Goal: Task Accomplishment & Management: Complete application form

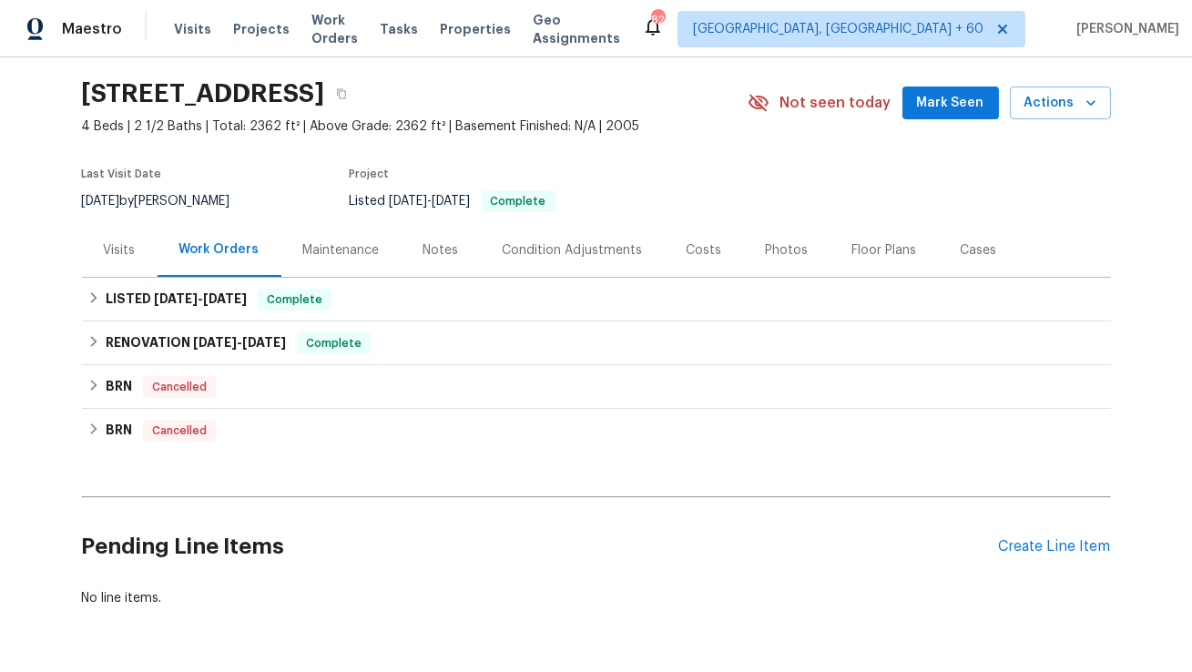
scroll to position [68, 0]
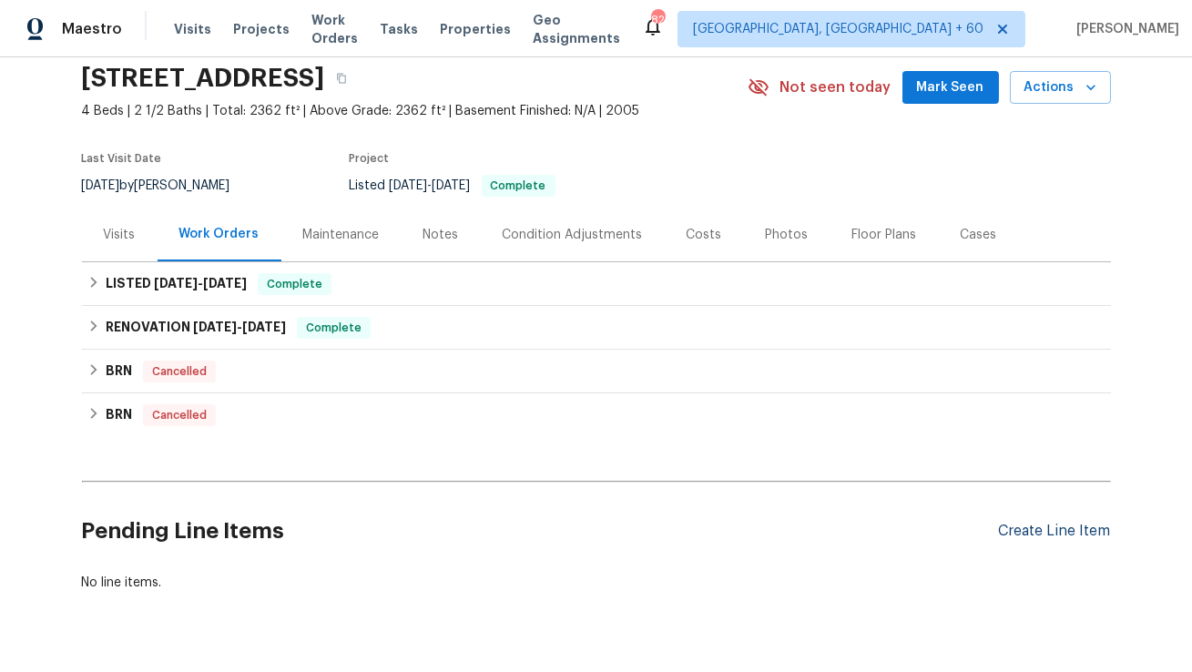
click at [1043, 527] on div "Create Line Item" at bounding box center [1055, 531] width 112 height 17
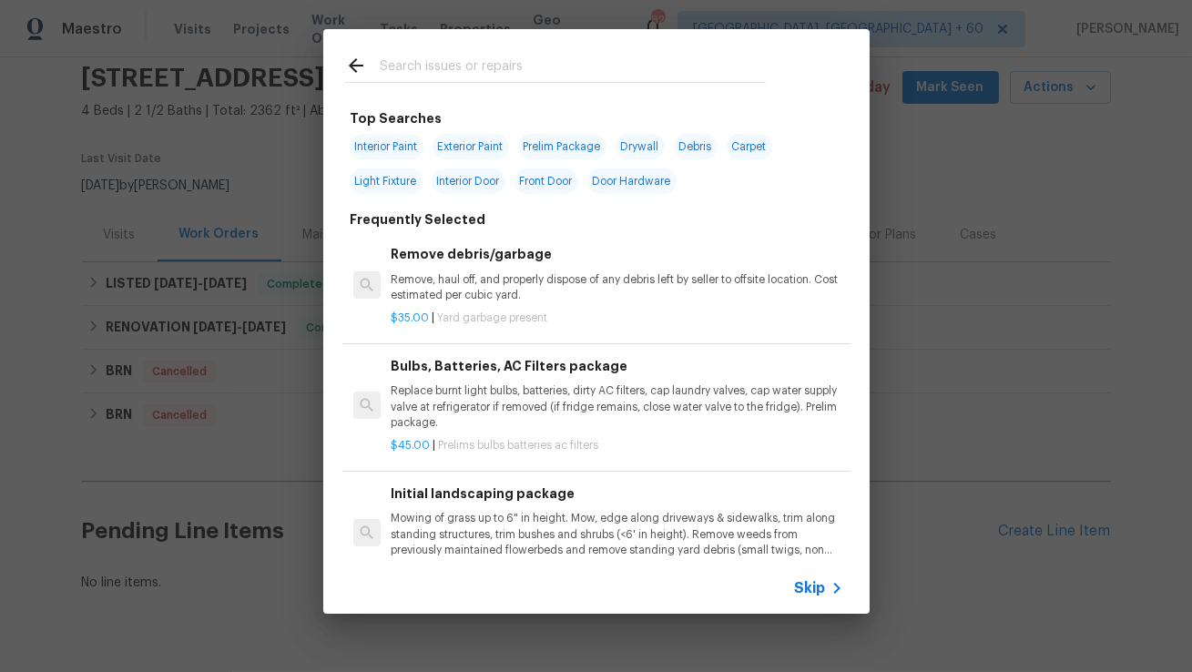
click at [572, 68] on input "text" at bounding box center [573, 68] width 386 height 27
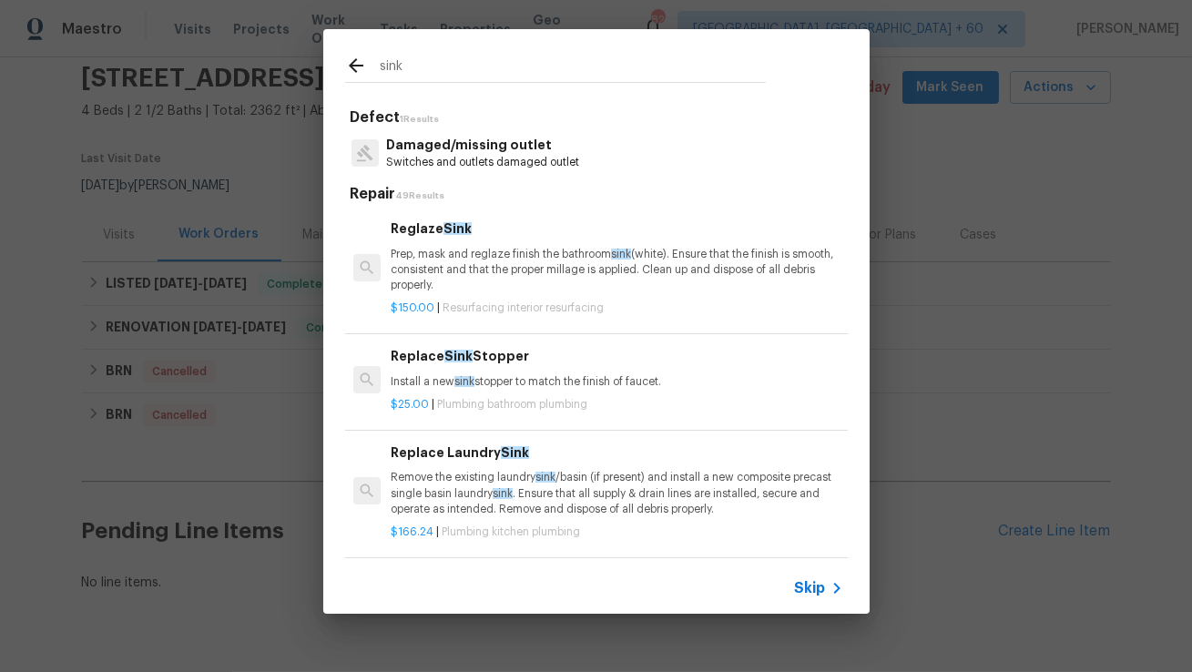
type input "sink"
click at [542, 369] on div "Replace Sink Stopper Install a new sink stopper to match the finish of faucet." at bounding box center [617, 368] width 452 height 44
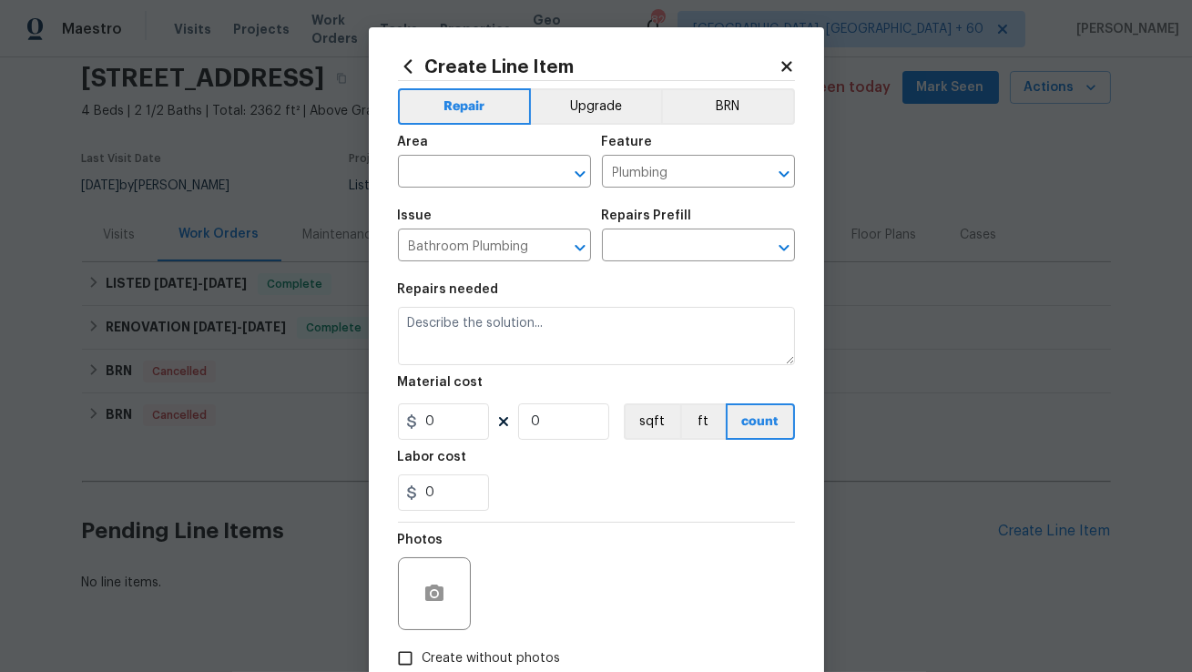
type input "Replace Sink Stopper $25.00"
type textarea "Install a new sink stopper to match the finish of faucet."
type input "25"
type input "1"
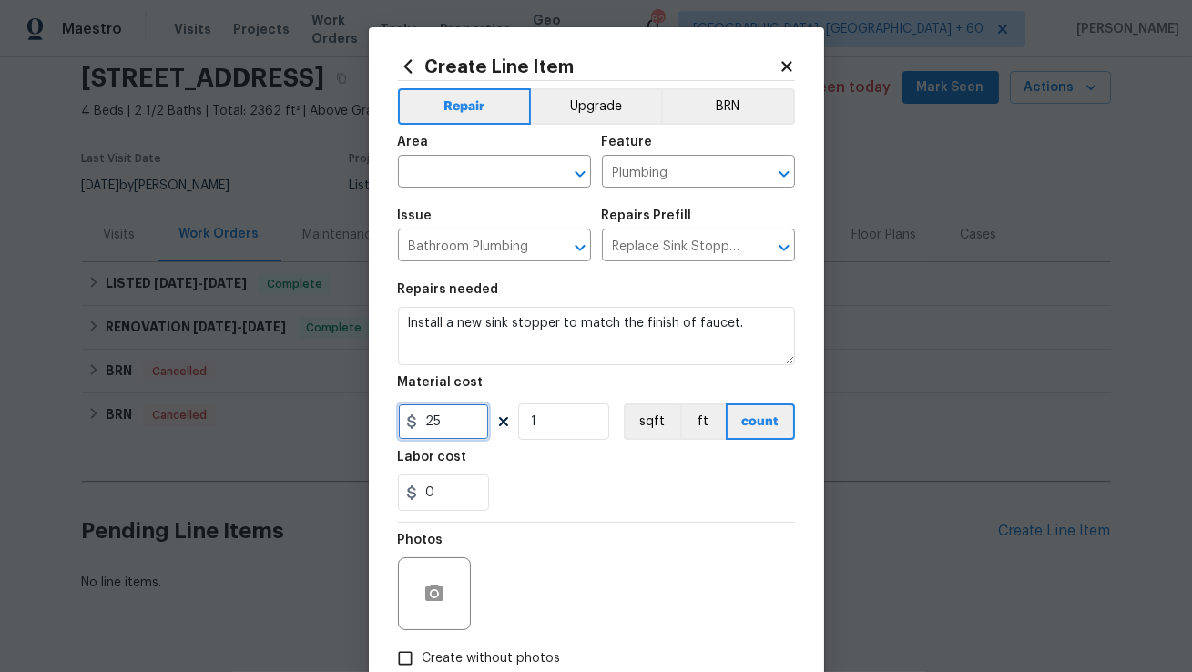
click at [447, 426] on input "25" at bounding box center [443, 421] width 91 height 36
type input "75"
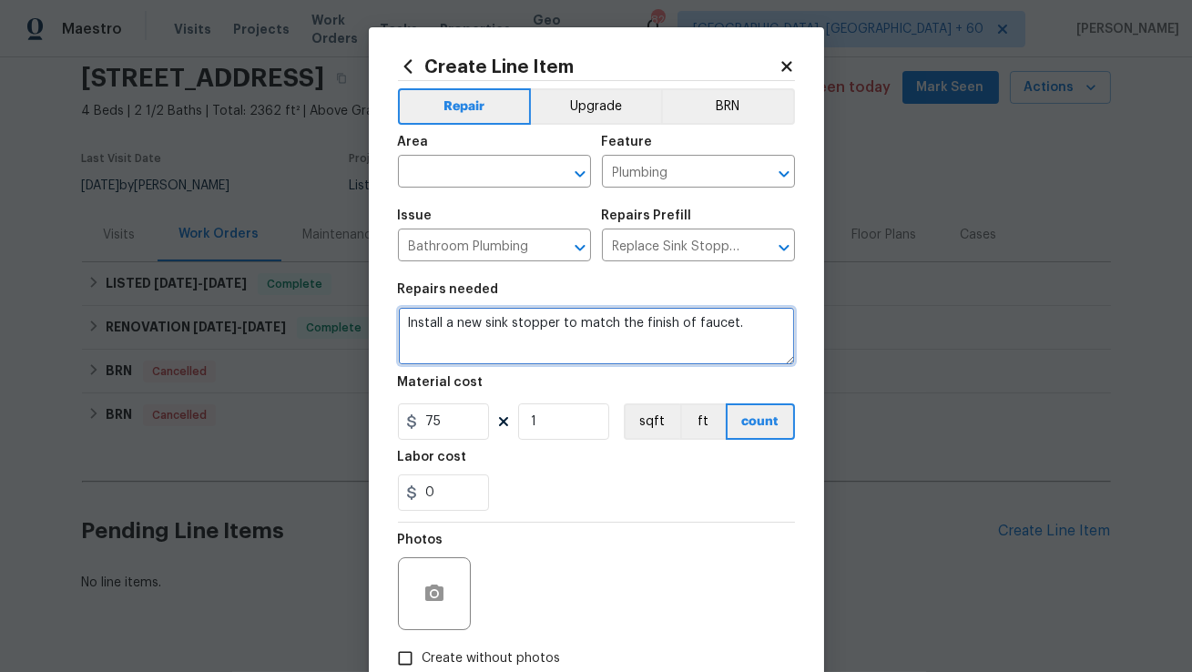
click at [432, 335] on textarea "Install a new sink stopper to match the finish of faucet." at bounding box center [596, 336] width 397 height 58
paste textarea "The drain strainer assembly in the kitchen sink is rusted. Please assess and pr…"
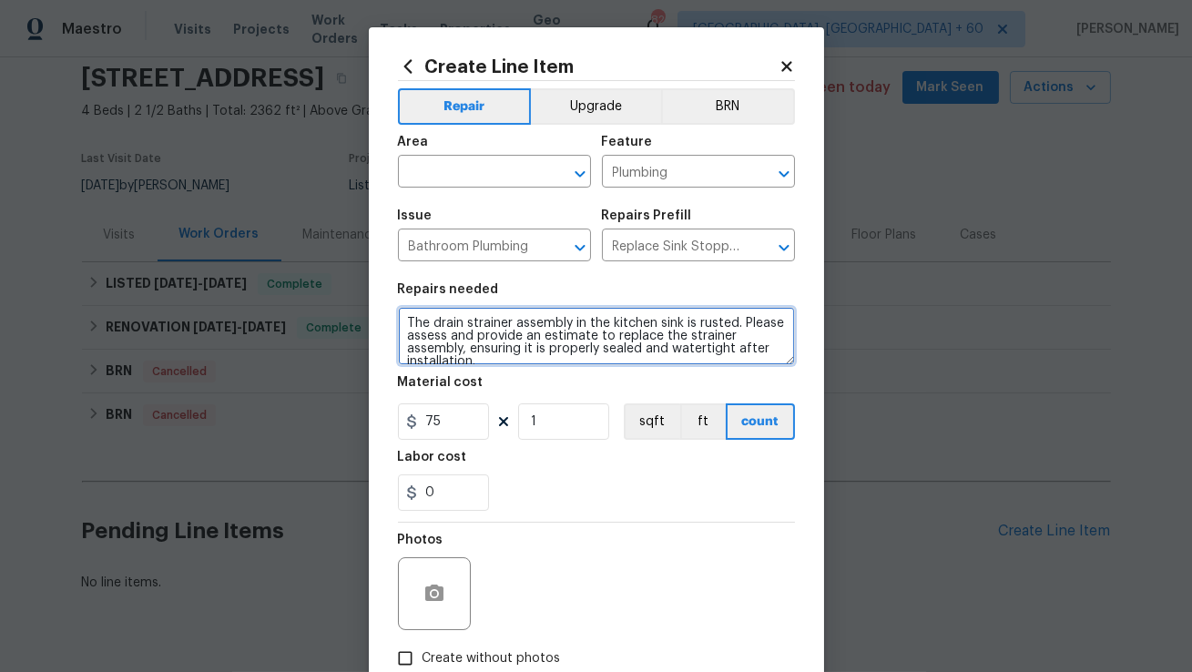
scroll to position [4, 0]
type textarea "The drain strainer assembly in the kitchen sink is rusted. Please assess and pr…"
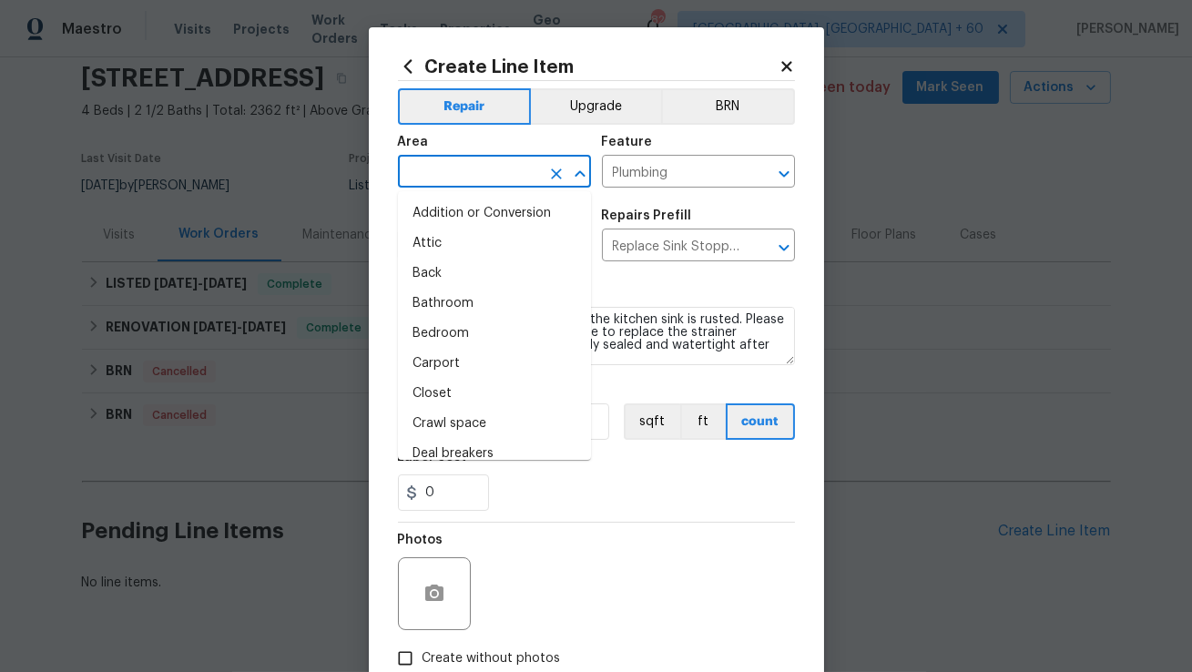
click at [472, 173] on input "text" at bounding box center [469, 173] width 142 height 28
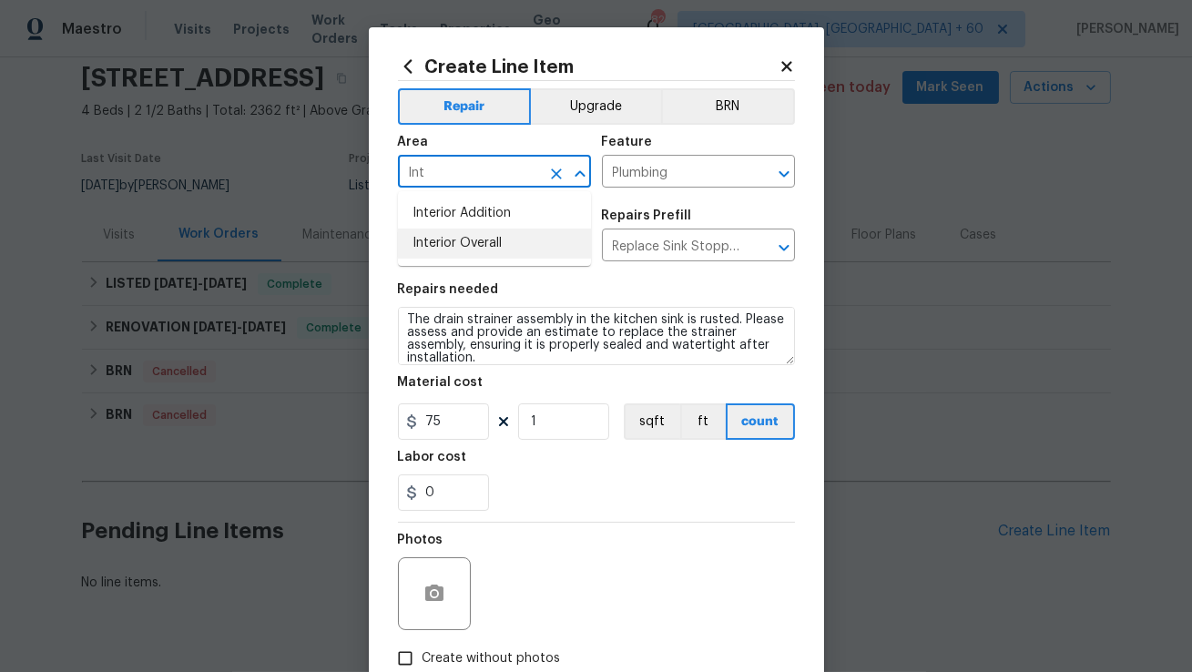
click at [454, 240] on li "Interior Overall" at bounding box center [494, 244] width 193 height 30
click at [580, 247] on icon "Open" at bounding box center [580, 248] width 22 height 22
type input "Interior Overall"
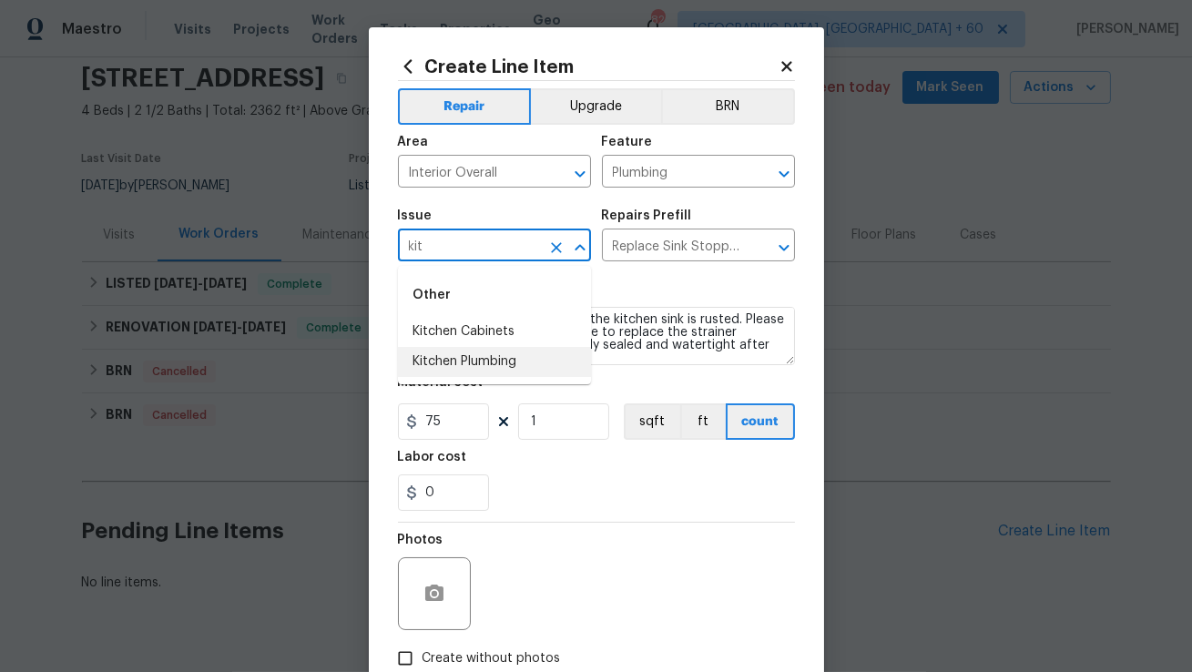
click at [439, 363] on li "Kitchen Plumbing" at bounding box center [494, 362] width 193 height 30
type input "Kitchen Plumbing"
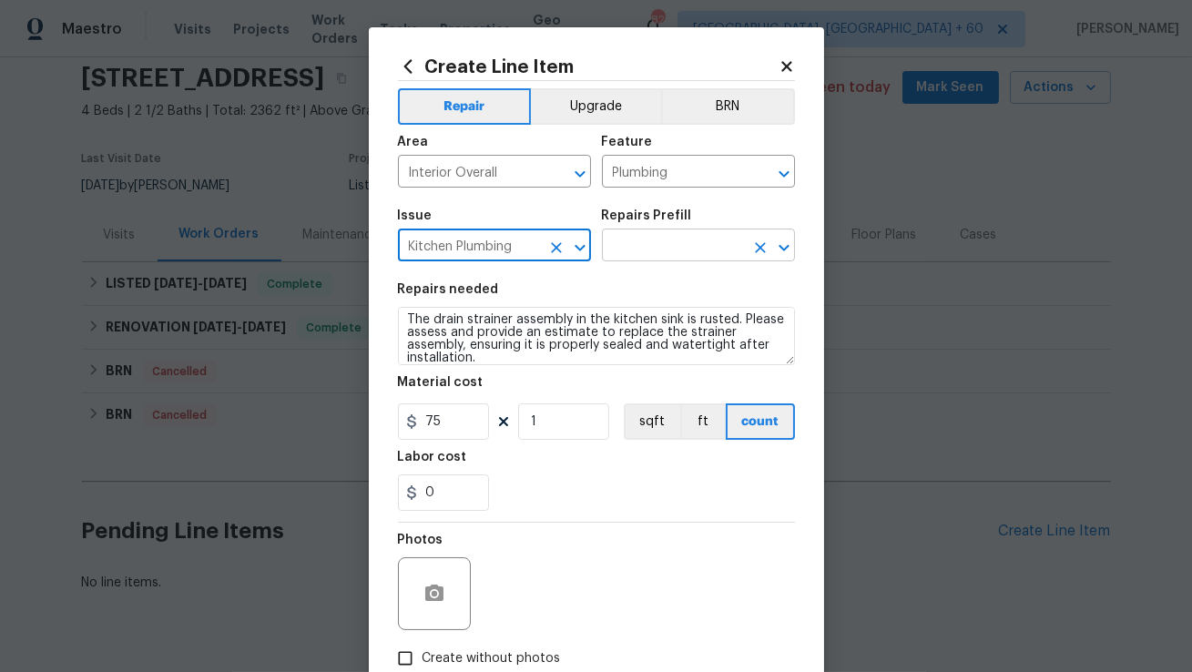
type input "Kitchen Plumbing"
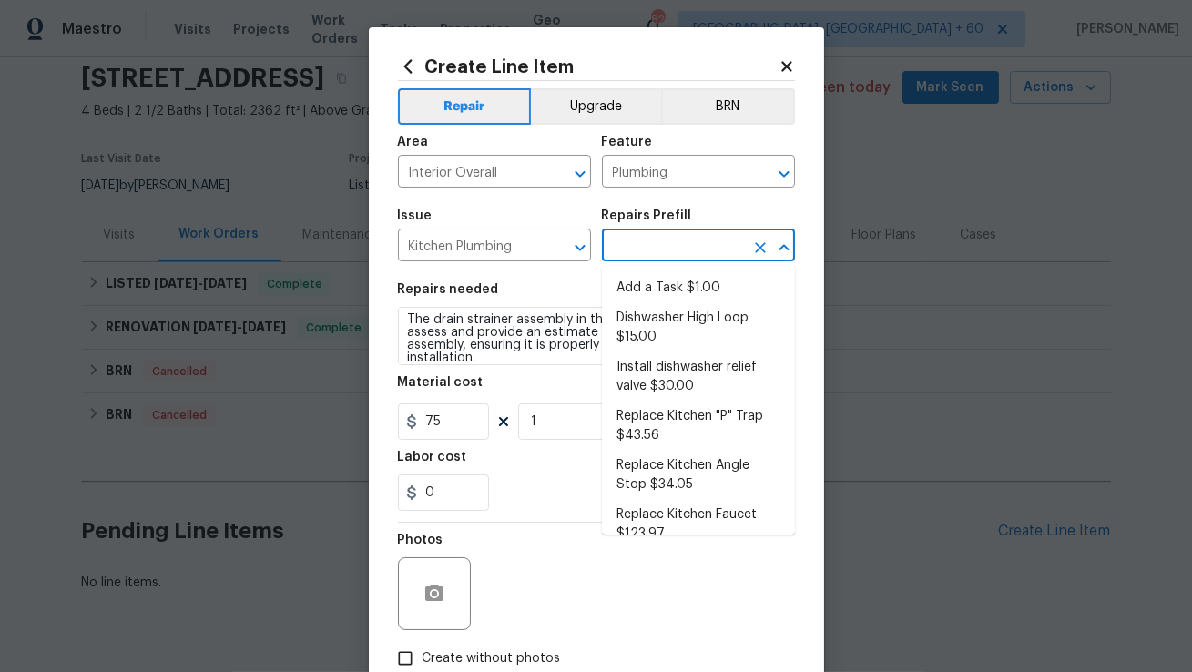
click at [662, 250] on input "text" at bounding box center [673, 247] width 142 height 28
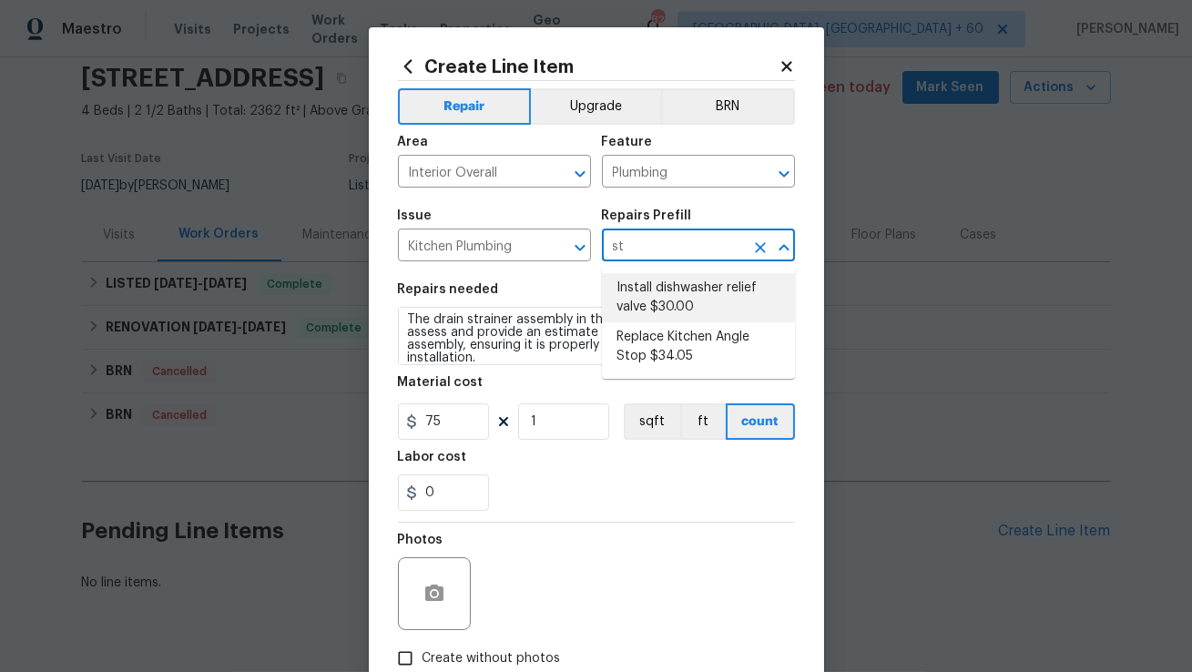
type input "s"
type input "sink"
click at [685, 295] on li "Replace Kitchen Sink $223.21" at bounding box center [698, 297] width 193 height 49
type input "Replace Kitchen Sink $223.21"
type textarea "Remove the existing kitchen sink and install a new single or double basin kitch…"
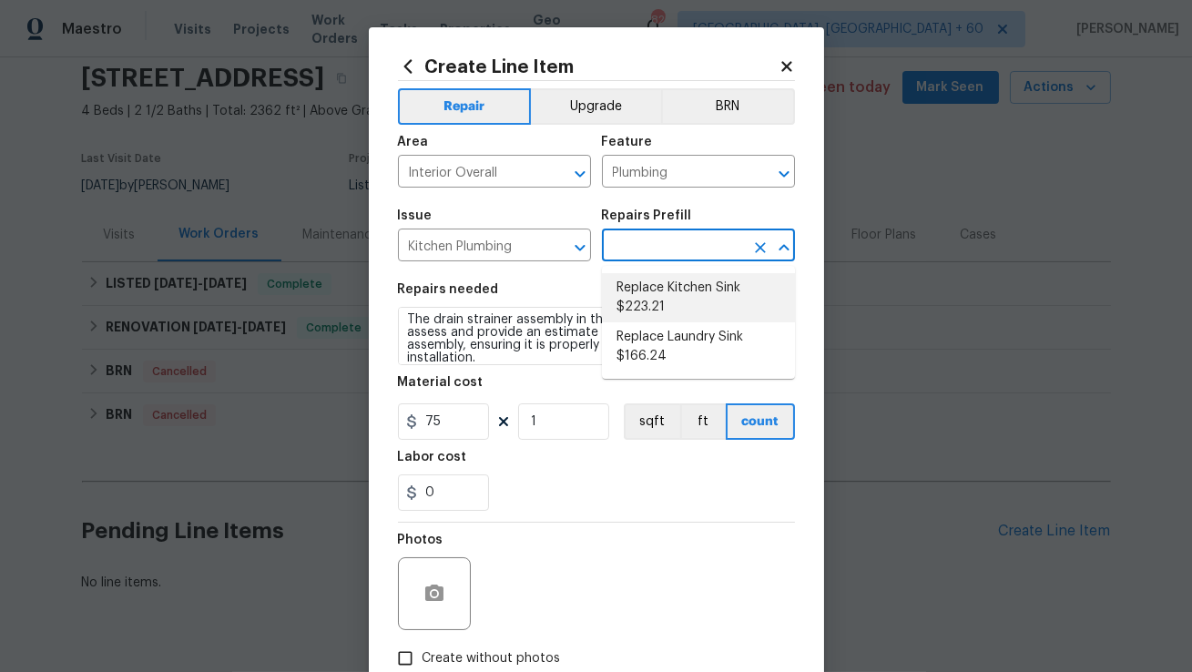
type input "223.21"
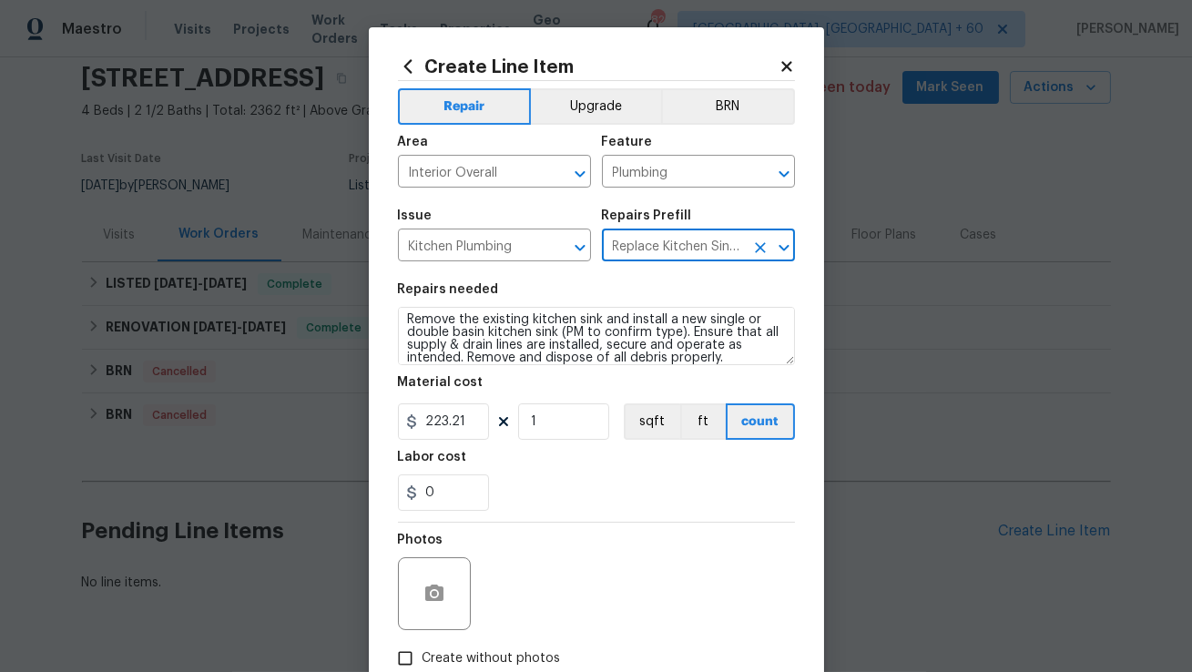
type input "Replace Kitchen Sink $223.21"
click at [475, 353] on textarea "Remove the existing kitchen sink and install a new single or double basin kitch…" at bounding box center [596, 336] width 397 height 58
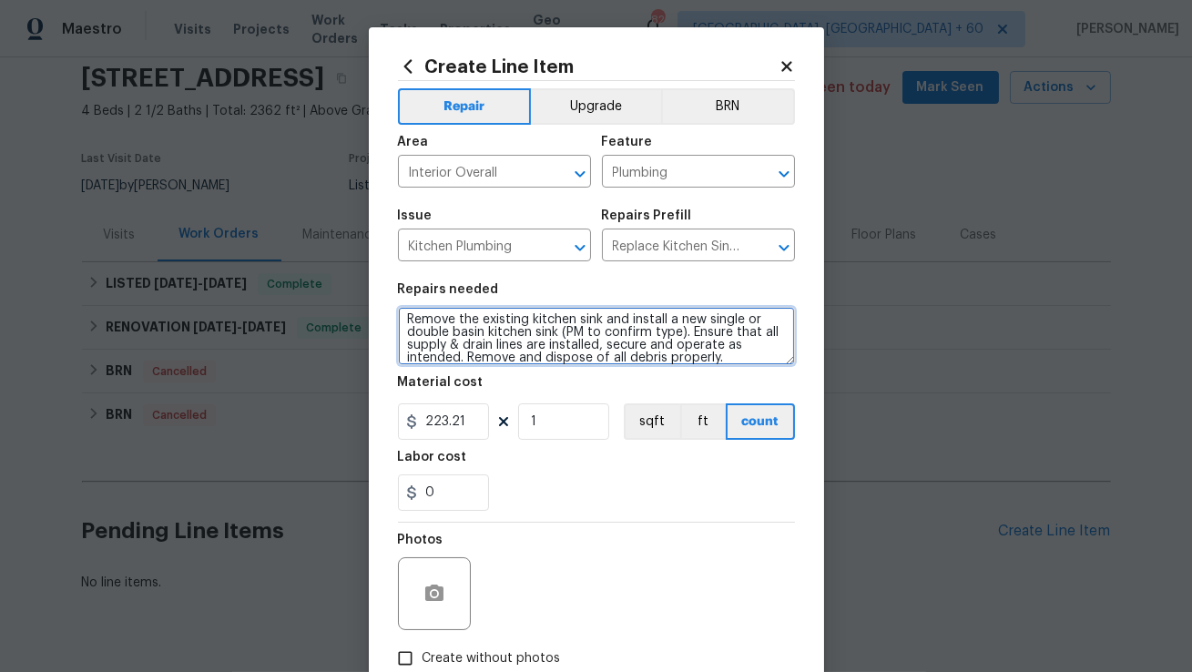
paste textarea "The drain strainer assembly in the kitchen sink is rusted. Please assess and pr…"
type textarea "The drain strainer assembly in the kitchen sink is rusted. Please assess and pr…"
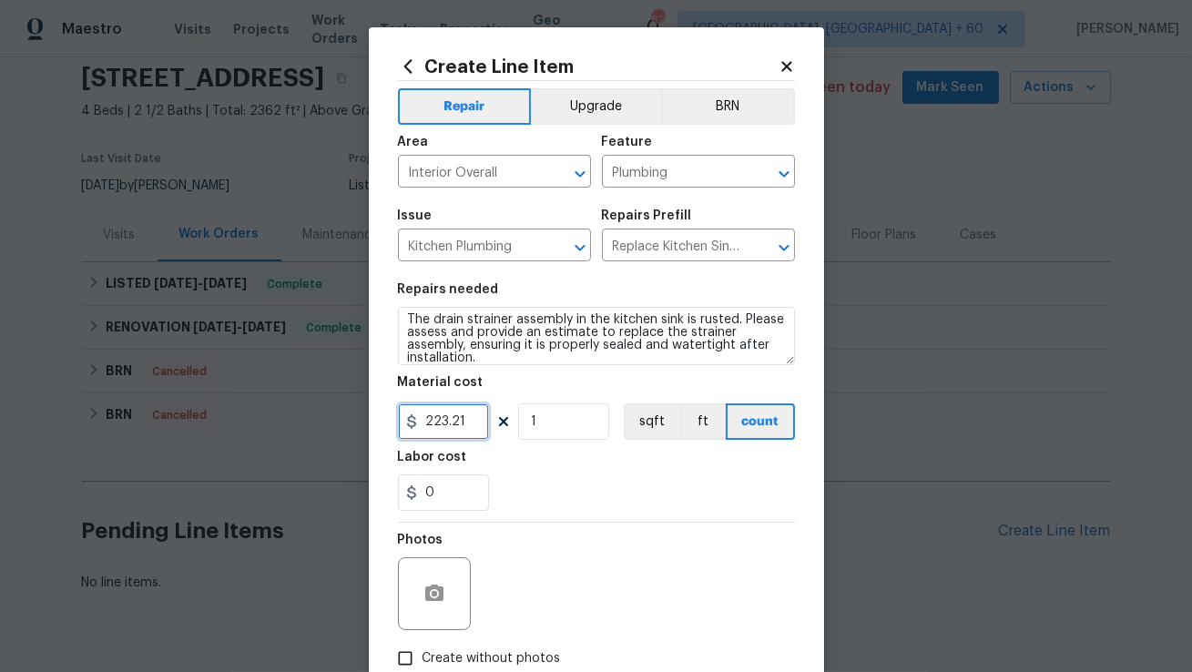
click at [448, 424] on input "223.21" at bounding box center [443, 421] width 91 height 36
type input "75"
click at [509, 474] on div "Labor cost" at bounding box center [596, 463] width 397 height 24
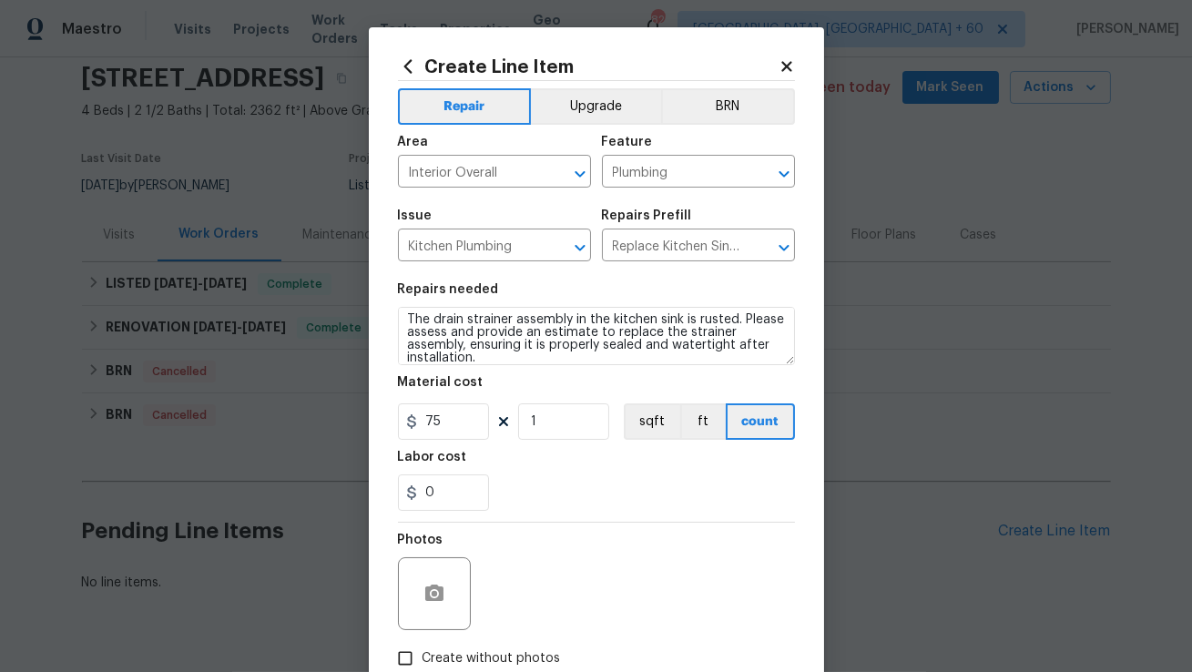
scroll to position [112, 0]
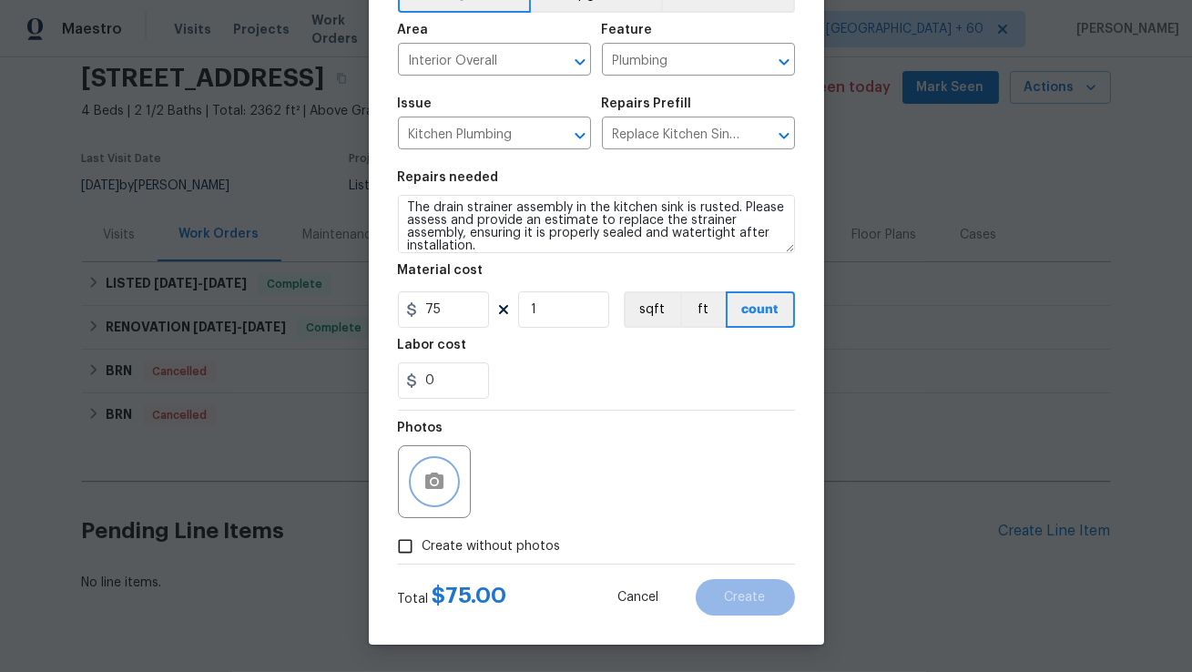
click at [454, 488] on button "button" at bounding box center [435, 482] width 44 height 44
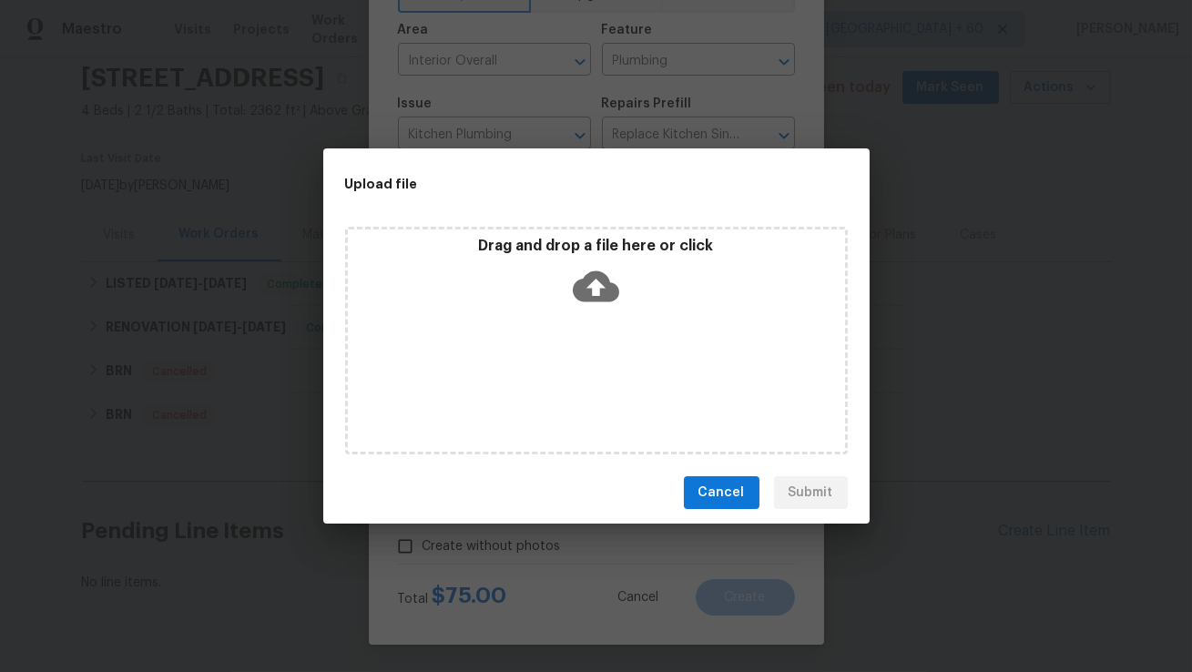
click at [576, 292] on icon at bounding box center [596, 286] width 46 height 31
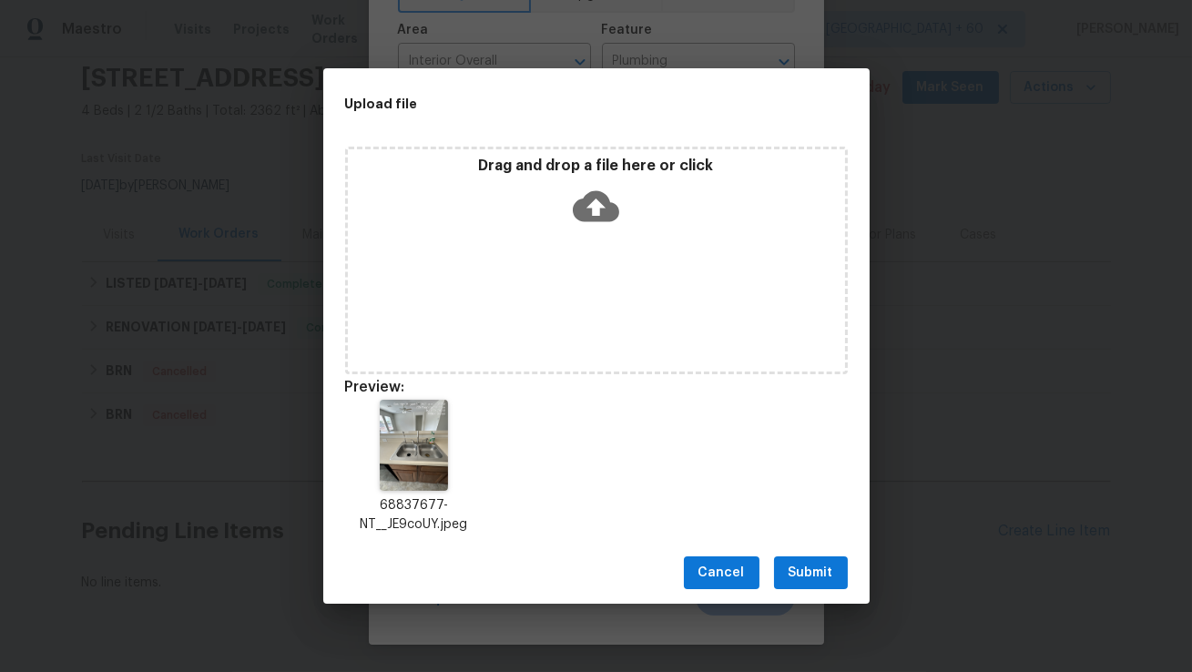
click at [822, 580] on span "Submit" at bounding box center [811, 573] width 45 height 23
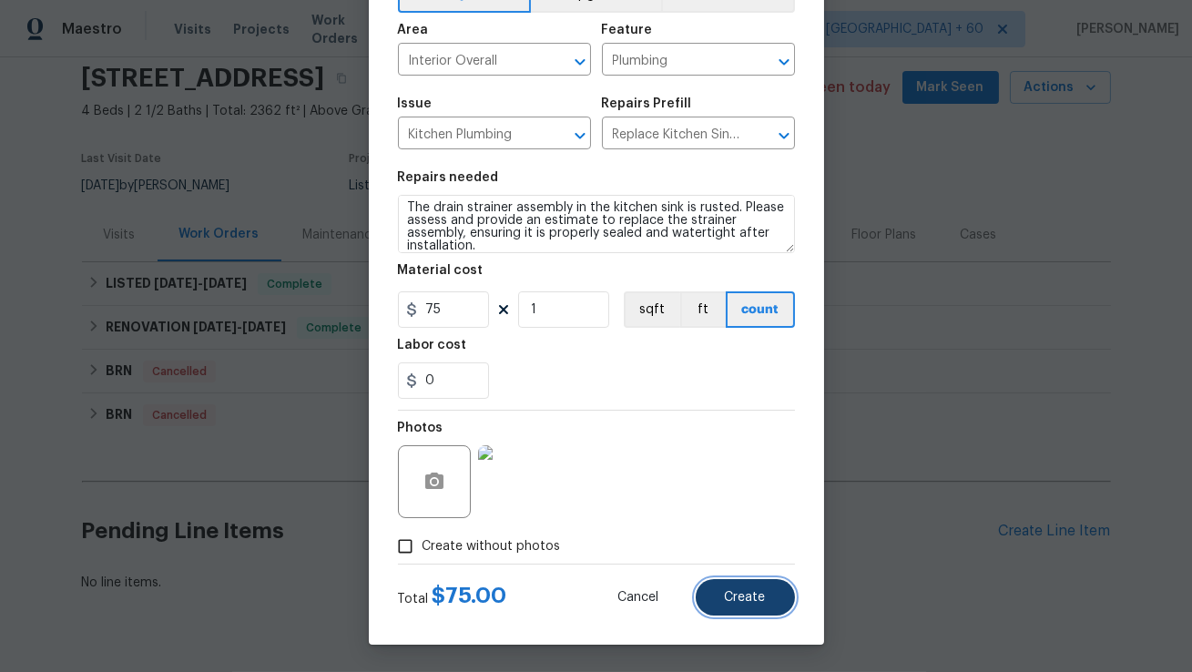
click at [732, 598] on span "Create" at bounding box center [745, 598] width 41 height 14
type input "0"
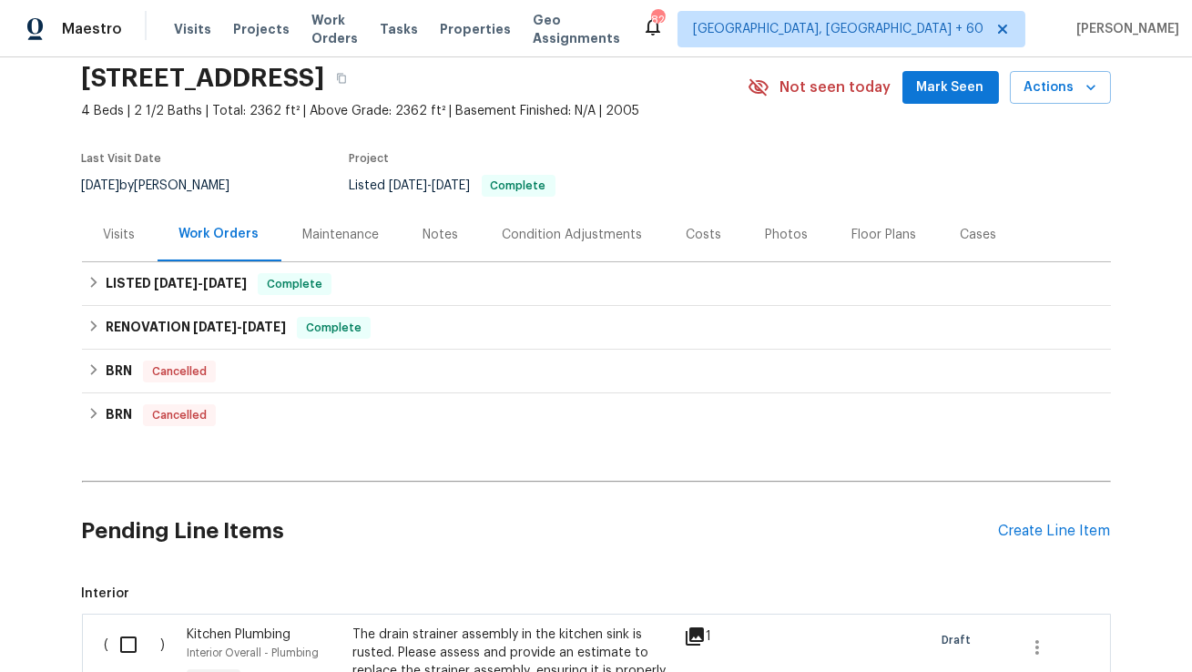
scroll to position [355, 0]
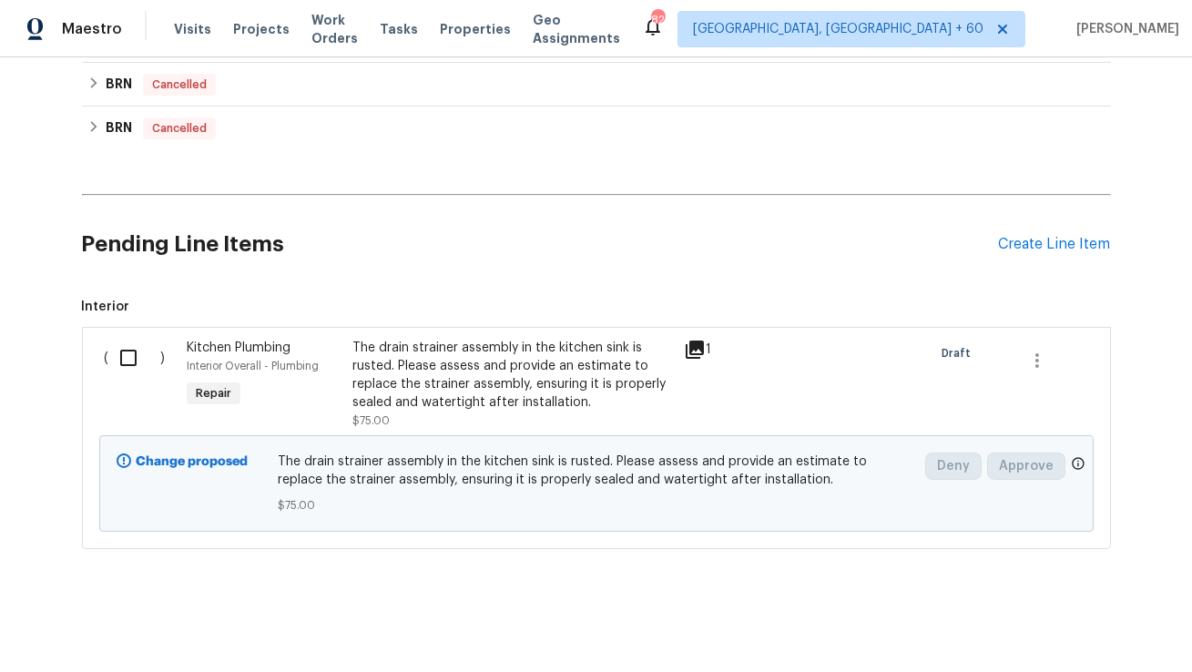
click at [132, 355] on input "checkbox" at bounding box center [135, 358] width 52 height 38
checkbox input "true"
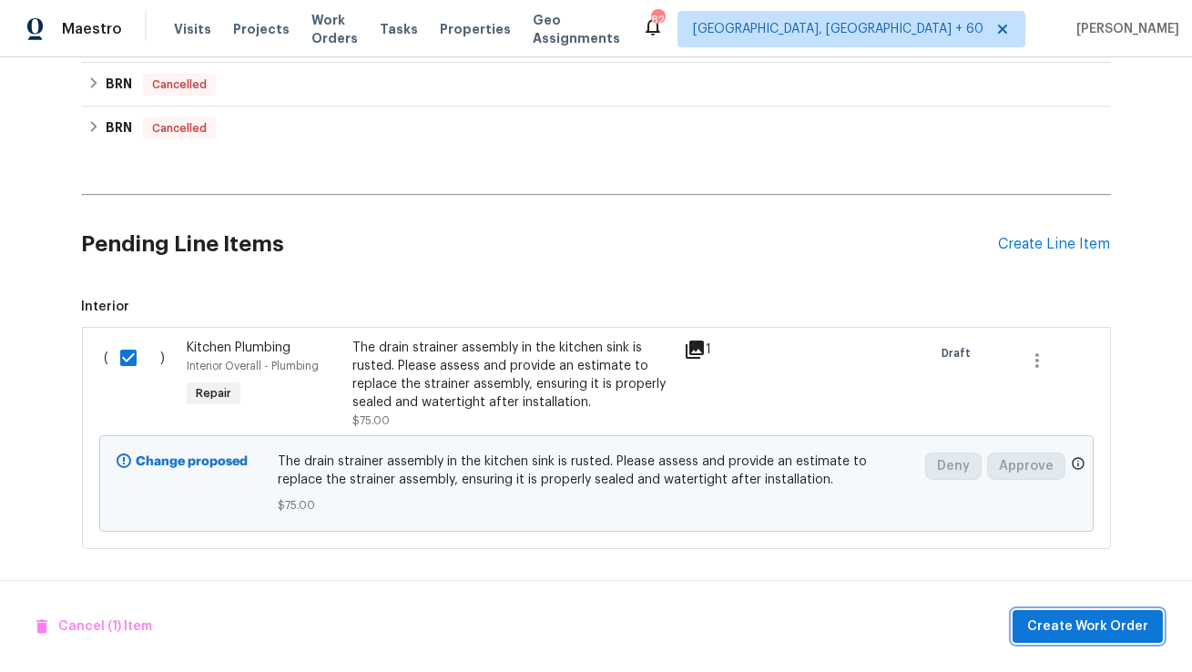
click at [1081, 622] on span "Create Work Order" at bounding box center [1087, 627] width 121 height 23
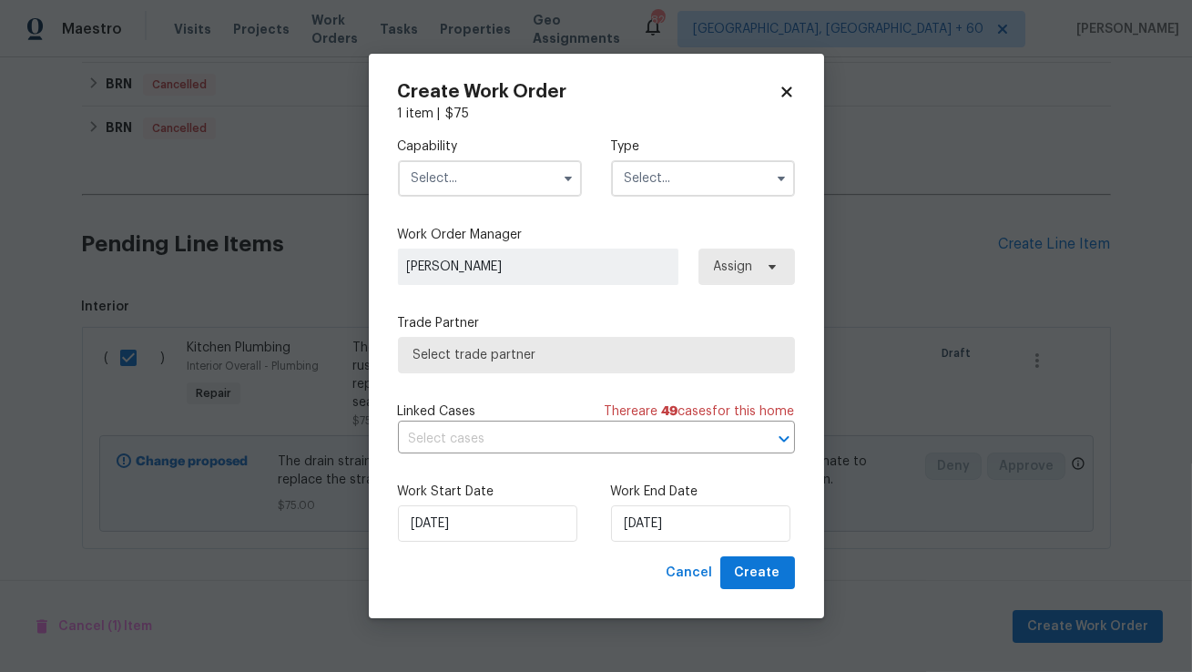
click at [471, 181] on input "text" at bounding box center [490, 178] width 184 height 36
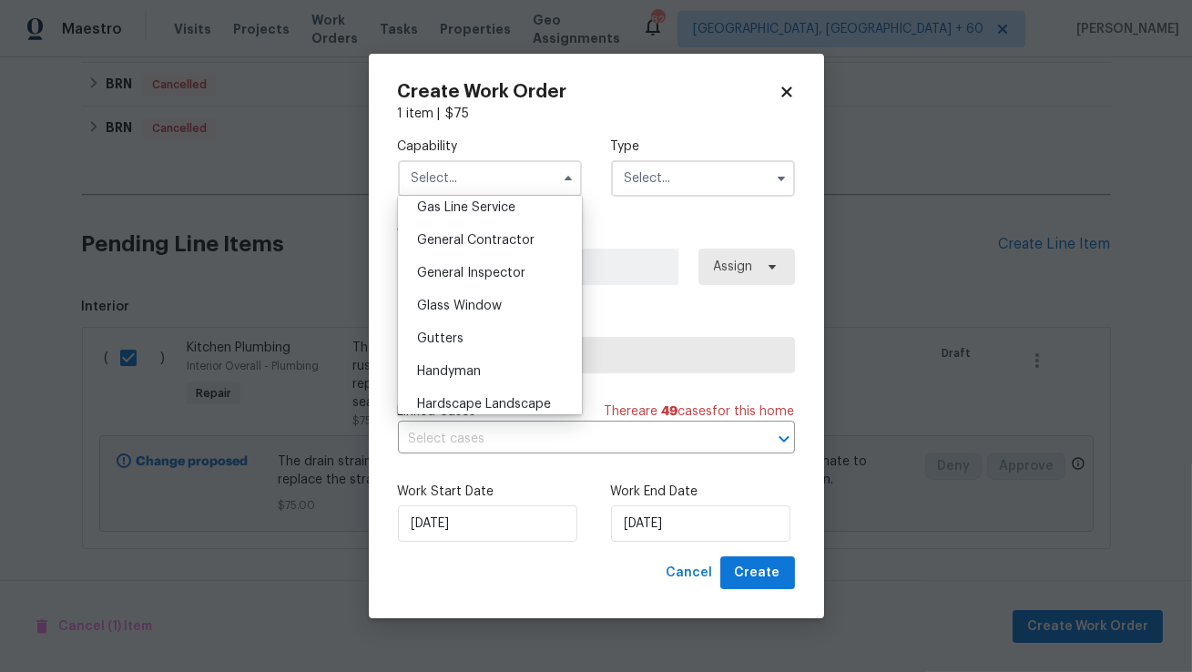
scroll to position [855, 0]
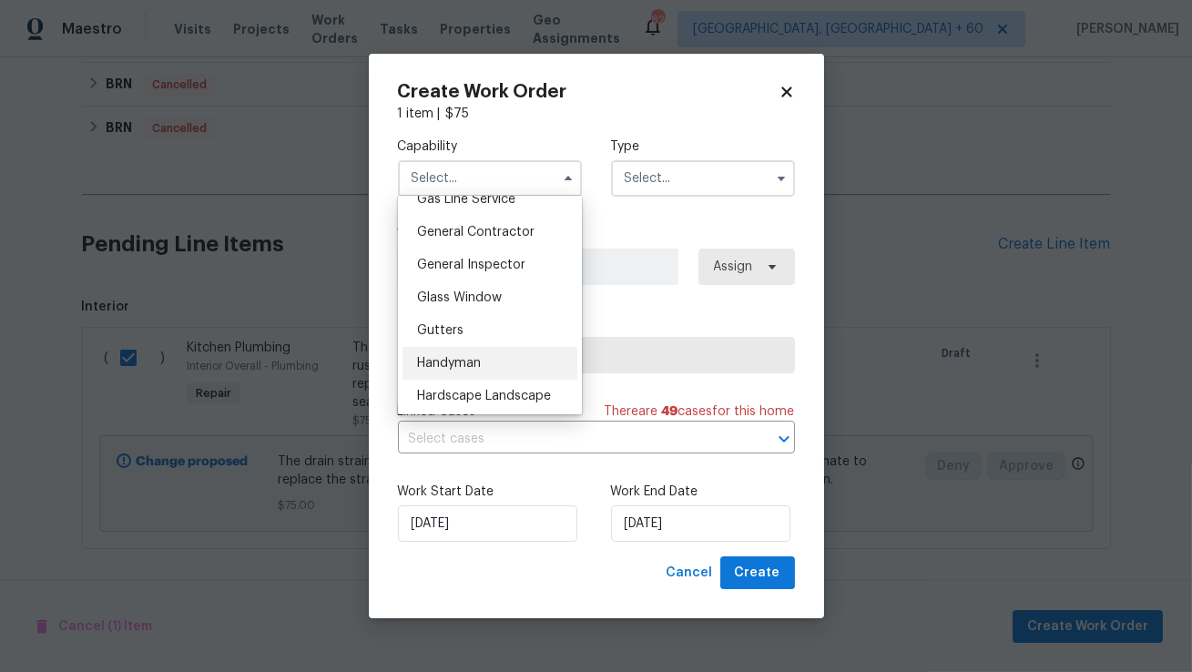
click at [468, 369] on div "Handyman" at bounding box center [490, 363] width 175 height 33
type input "Handyman"
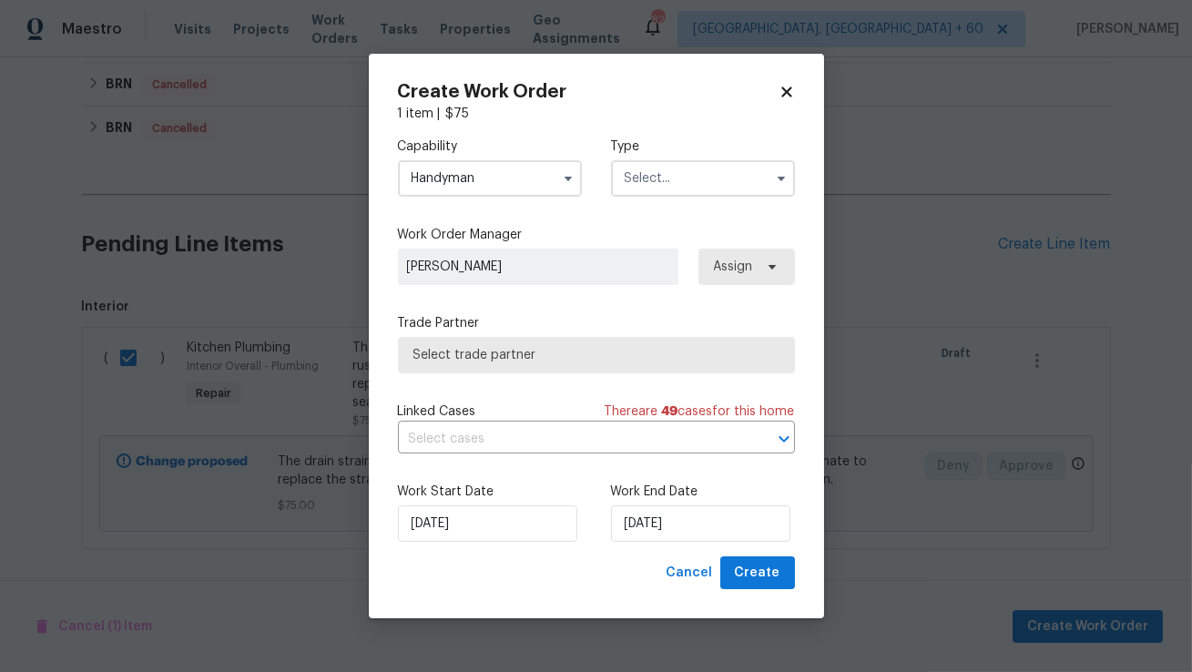
click at [668, 181] on input "text" at bounding box center [703, 178] width 184 height 36
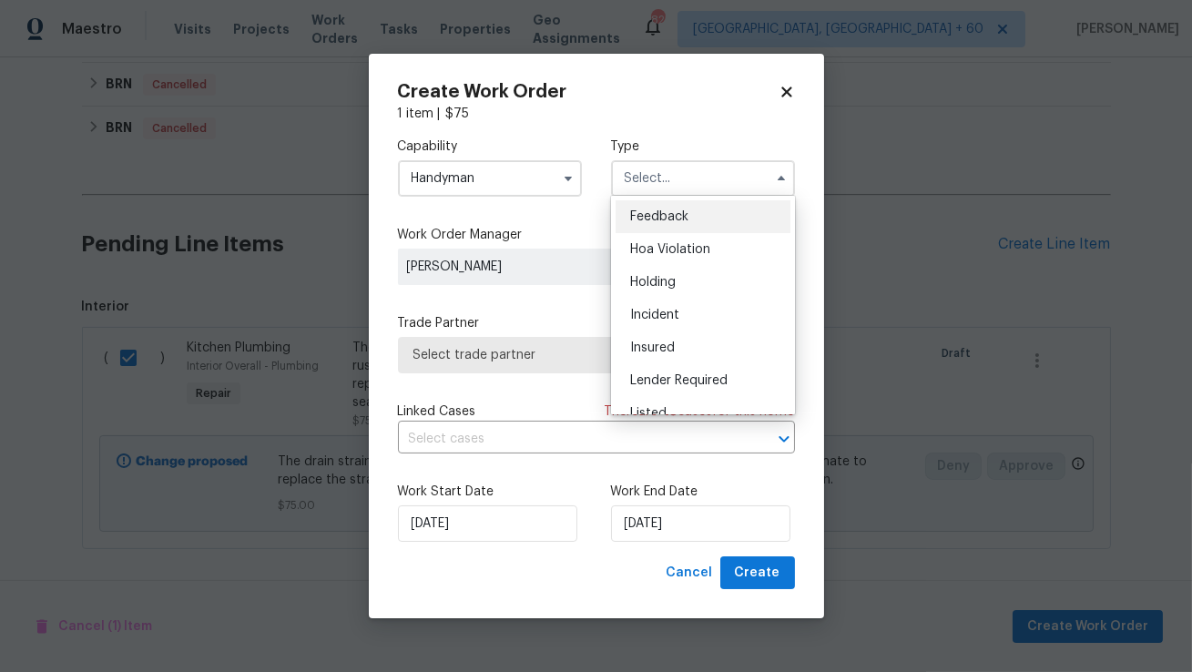
click at [671, 215] on span "Feedback" at bounding box center [659, 216] width 58 height 13
type input "Feedback"
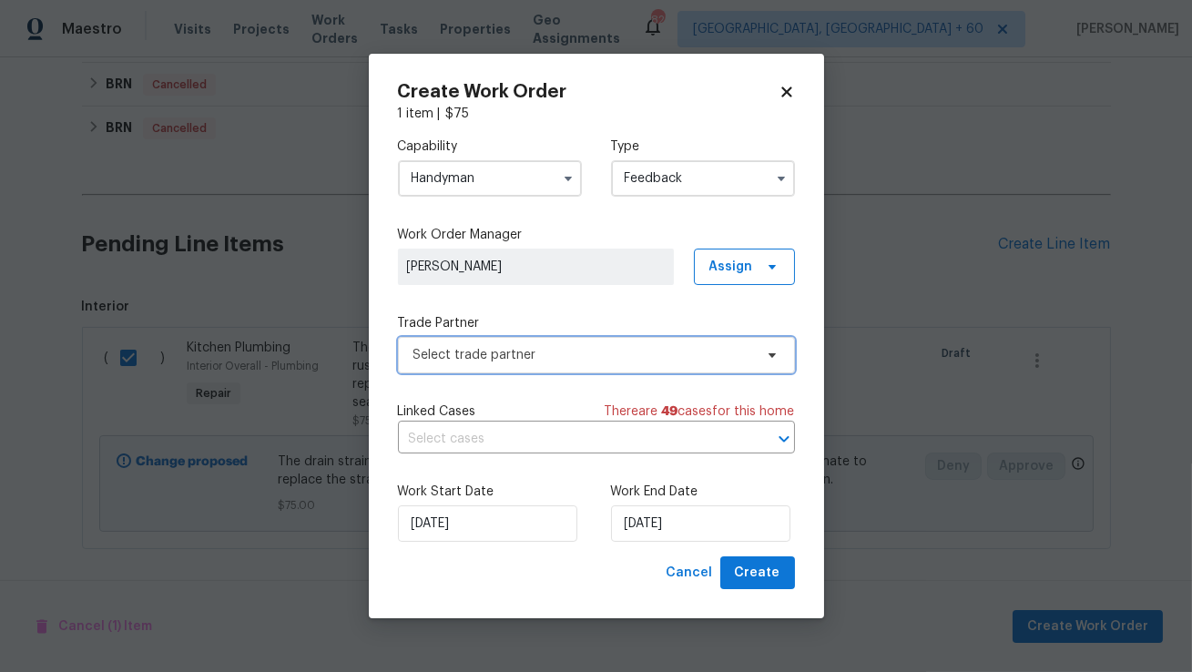
click at [585, 355] on span "Select trade partner" at bounding box center [583, 355] width 340 height 18
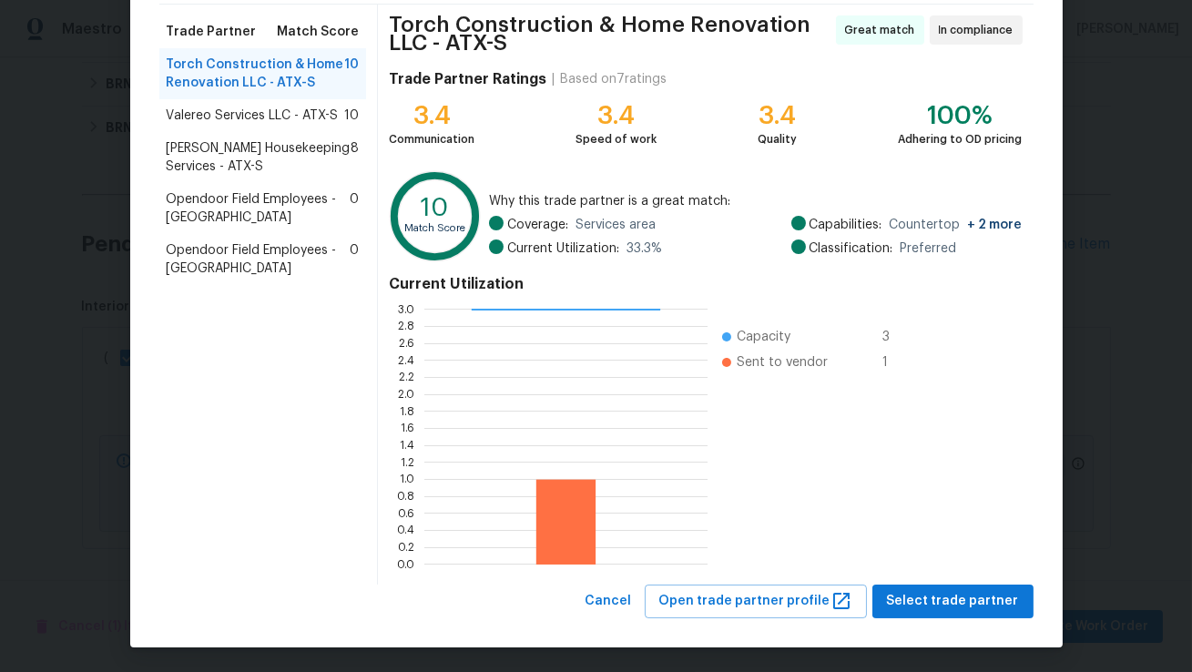
scroll to position [138, 0]
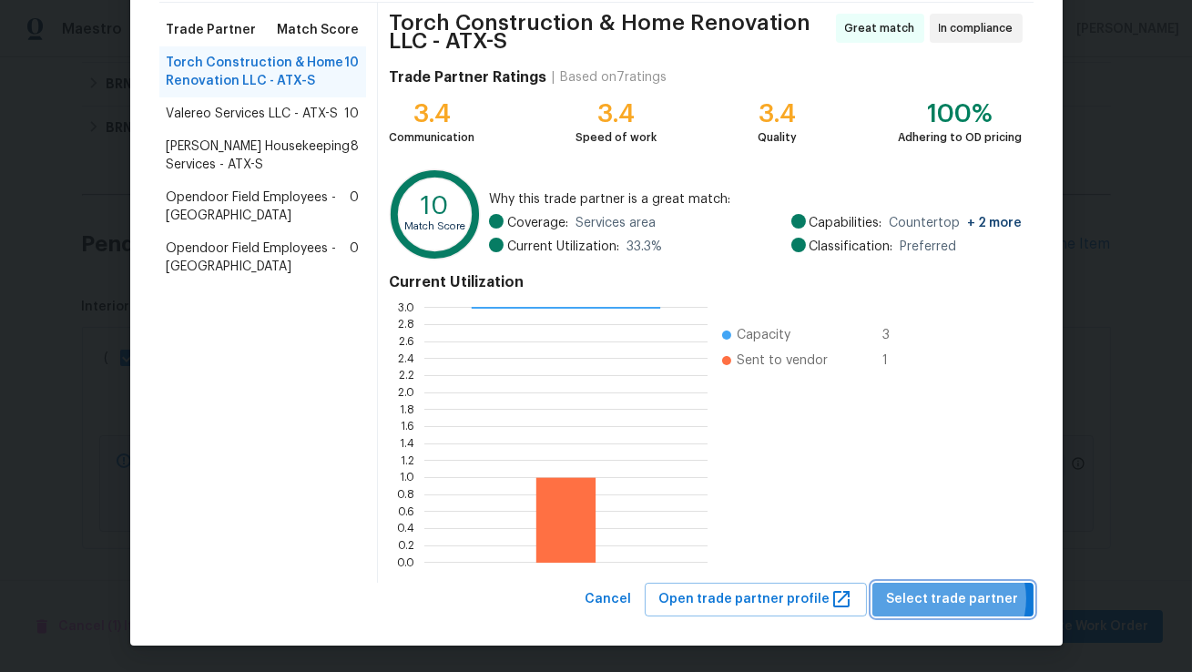
click at [958, 598] on span "Select trade partner" at bounding box center [953, 599] width 132 height 23
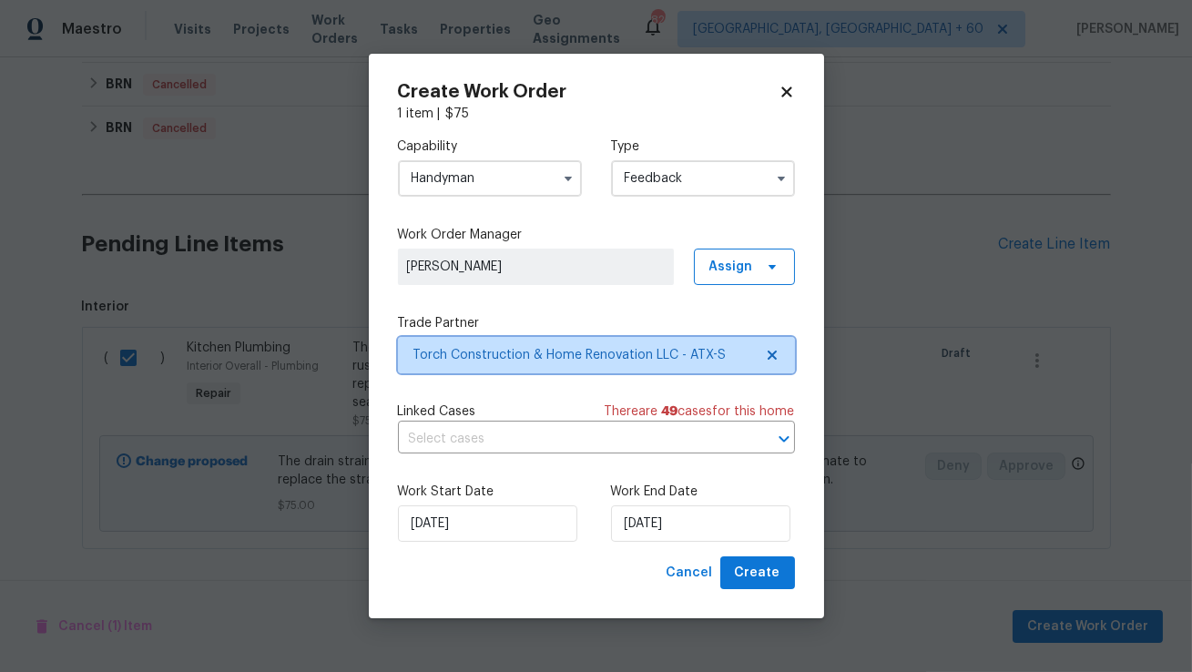
scroll to position [0, 0]
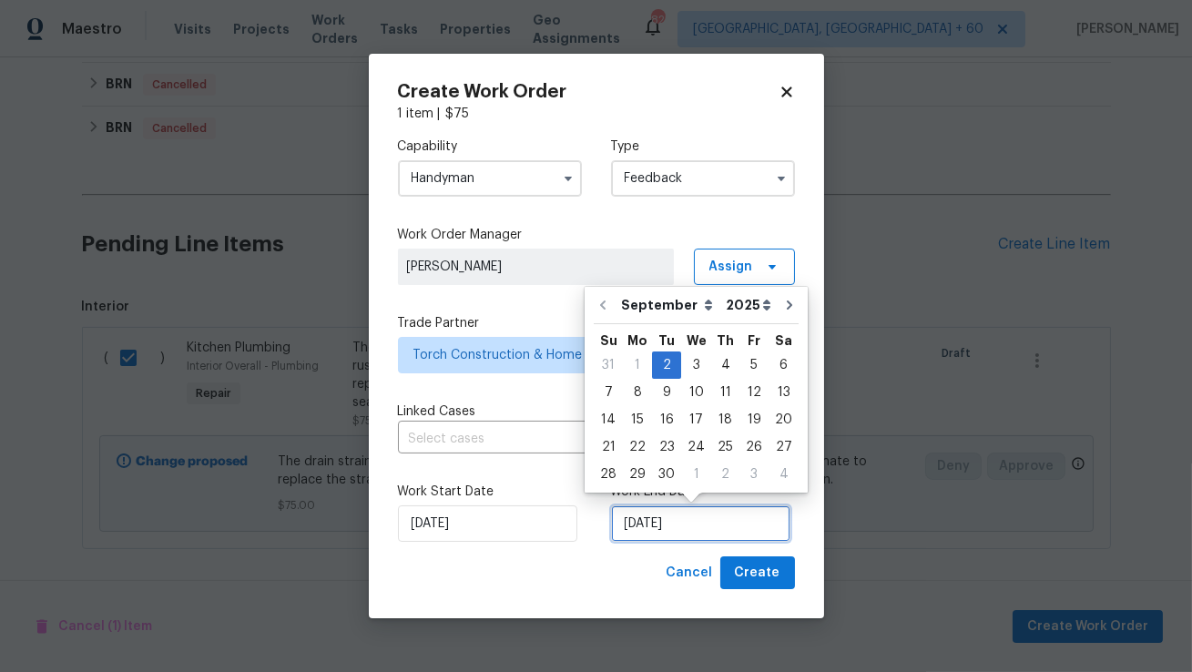
click at [652, 520] on input "02/09/2025" at bounding box center [700, 523] width 179 height 36
click at [719, 365] on div "4" at bounding box center [725, 365] width 28 height 26
type input "04/09/2025"
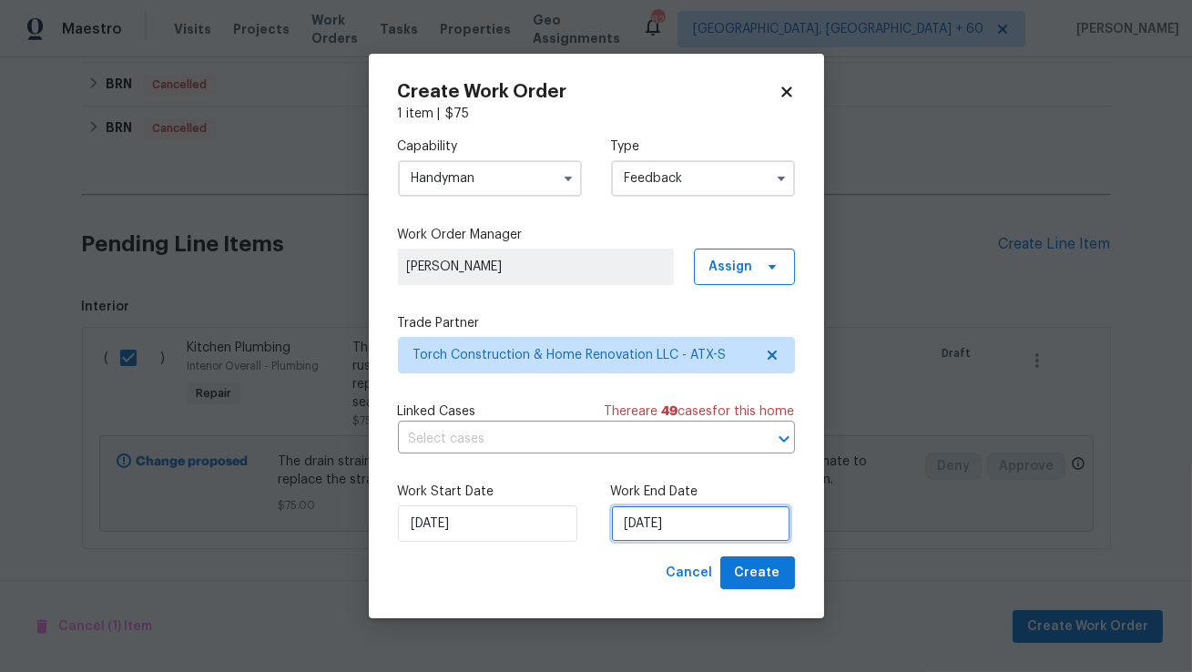
click at [692, 519] on input "04/09/2025" at bounding box center [700, 523] width 179 height 36
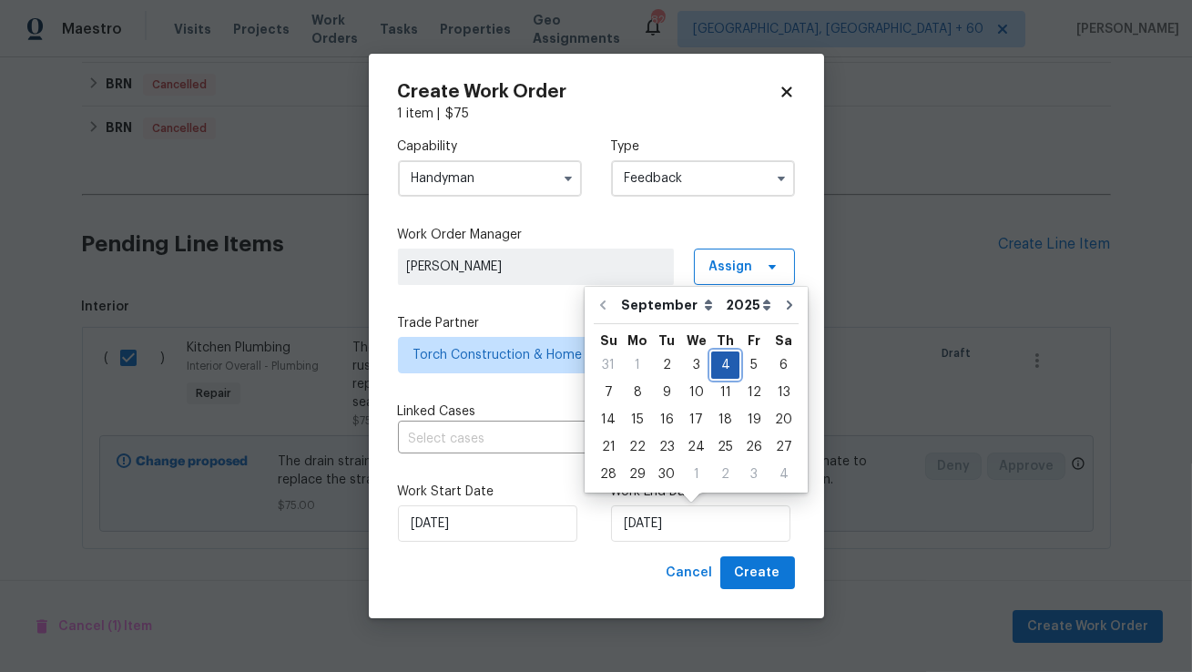
click at [720, 367] on div "4" at bounding box center [725, 365] width 28 height 26
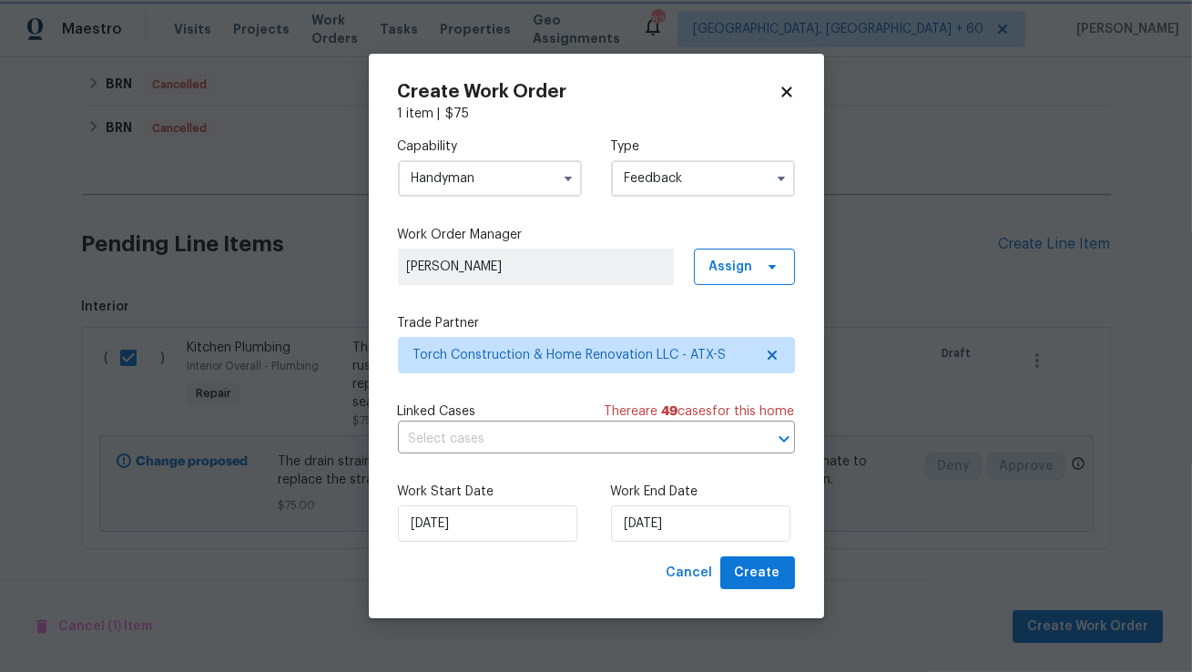
click at [595, 556] on div "Cancel Create" at bounding box center [596, 573] width 397 height 34
click at [745, 574] on span "Create" at bounding box center [758, 573] width 46 height 23
checkbox input "false"
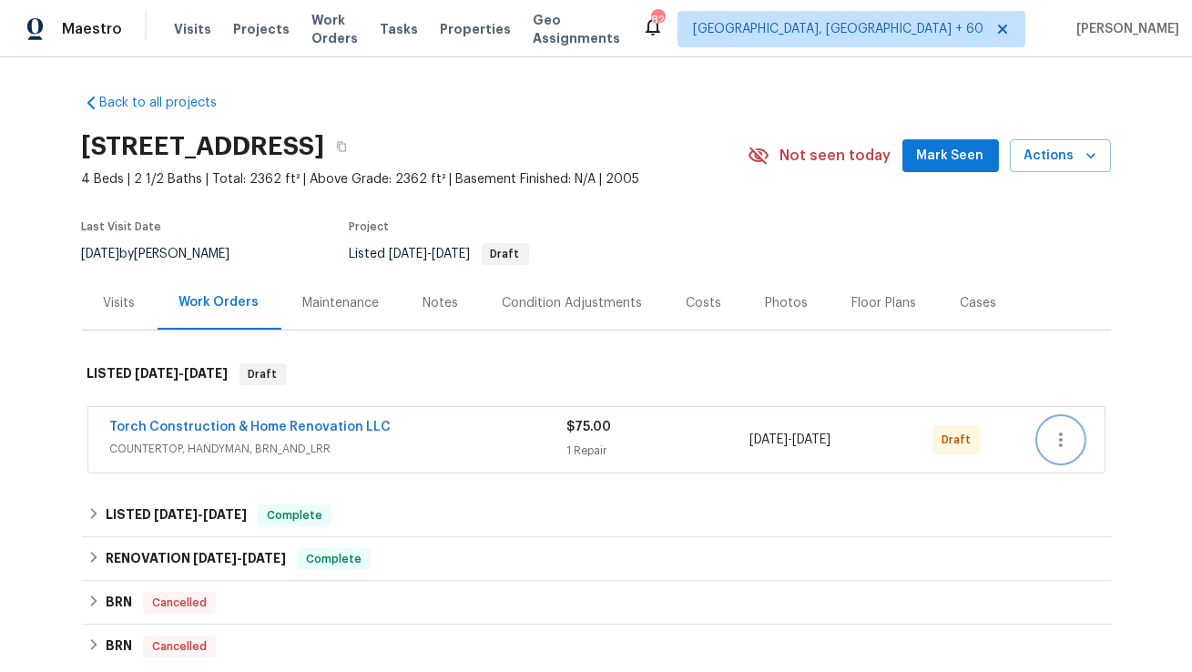
click at [1055, 444] on icon "button" at bounding box center [1061, 440] width 22 height 22
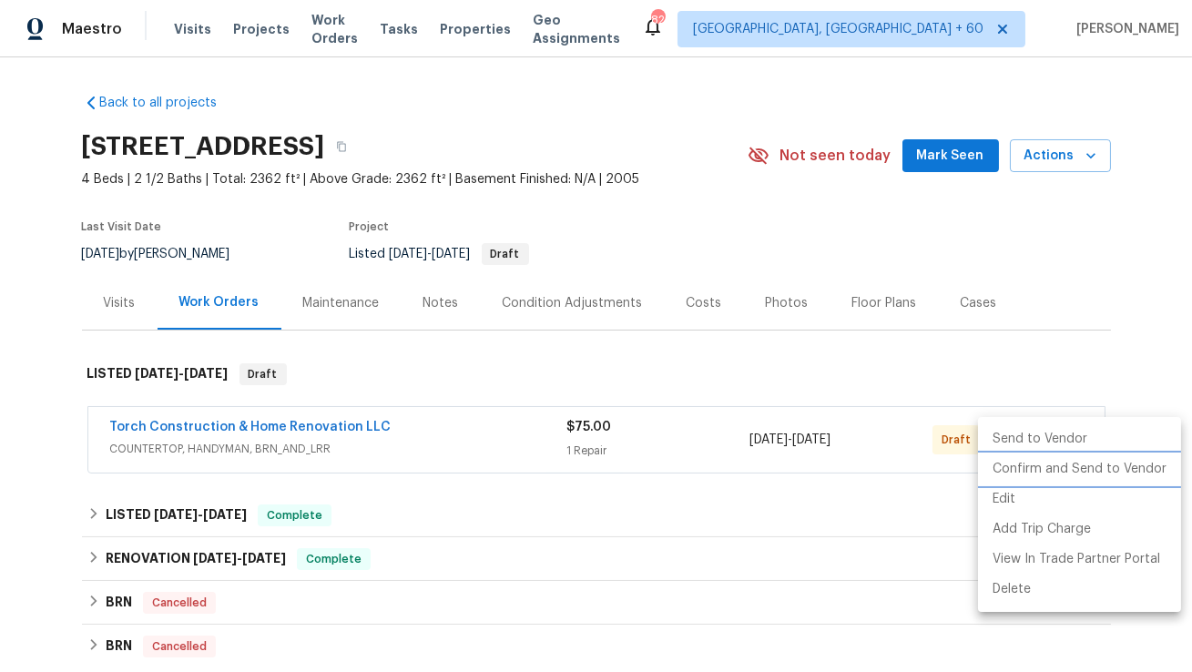
click at [1019, 475] on li "Confirm and Send to Vendor" at bounding box center [1079, 469] width 203 height 30
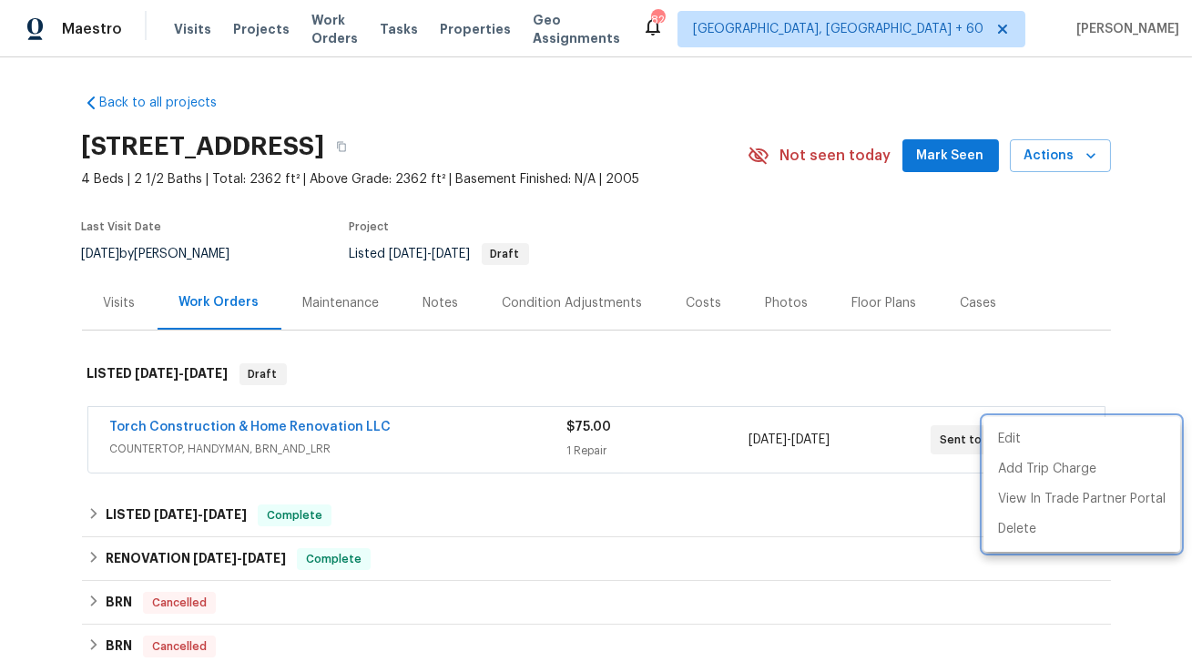
click at [287, 426] on div at bounding box center [596, 336] width 1192 height 672
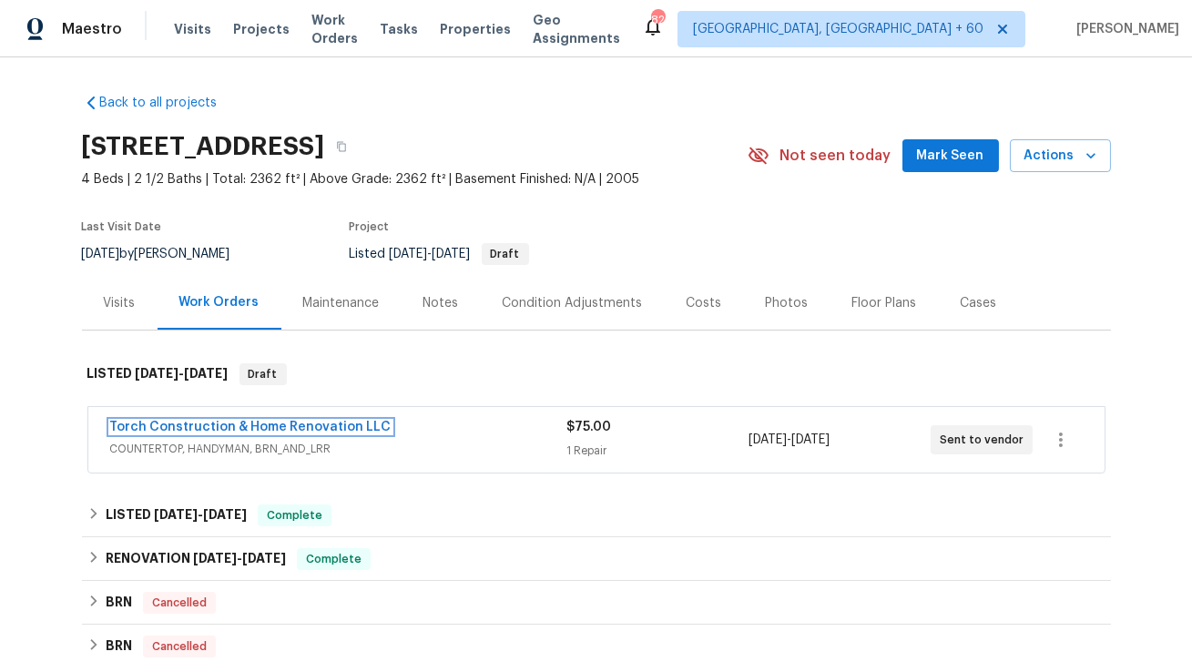
click at [287, 426] on link "Torch Construction & Home Renovation LLC" at bounding box center [250, 427] width 281 height 13
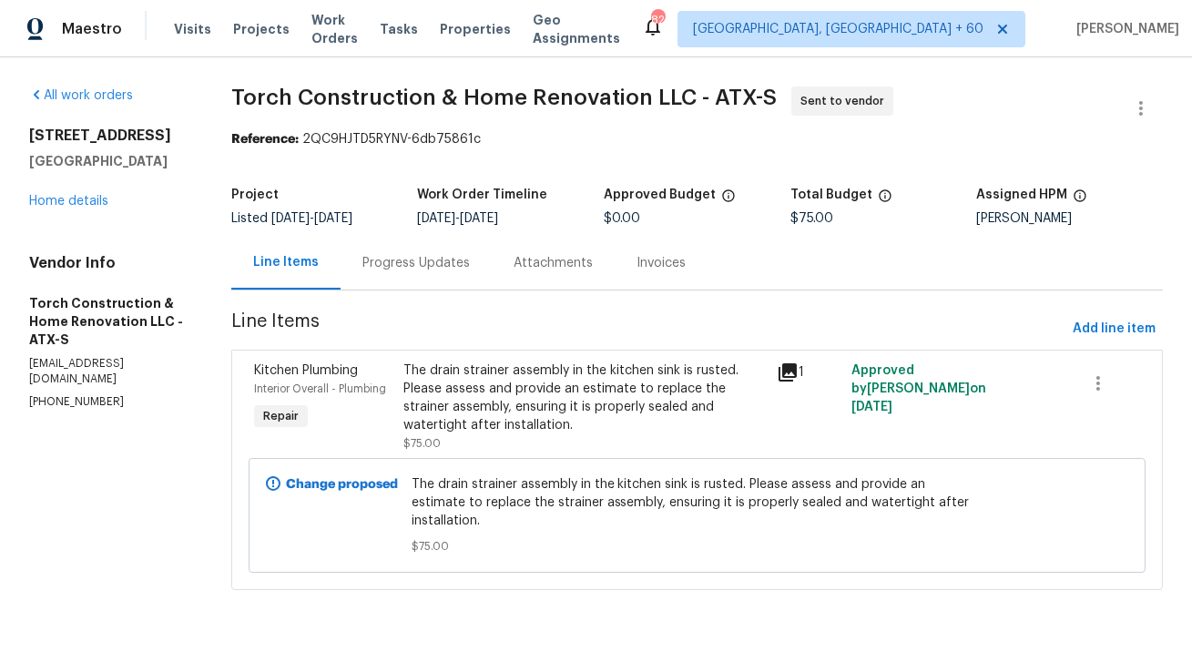
click at [405, 264] on div "Progress Updates" at bounding box center [415, 263] width 107 height 18
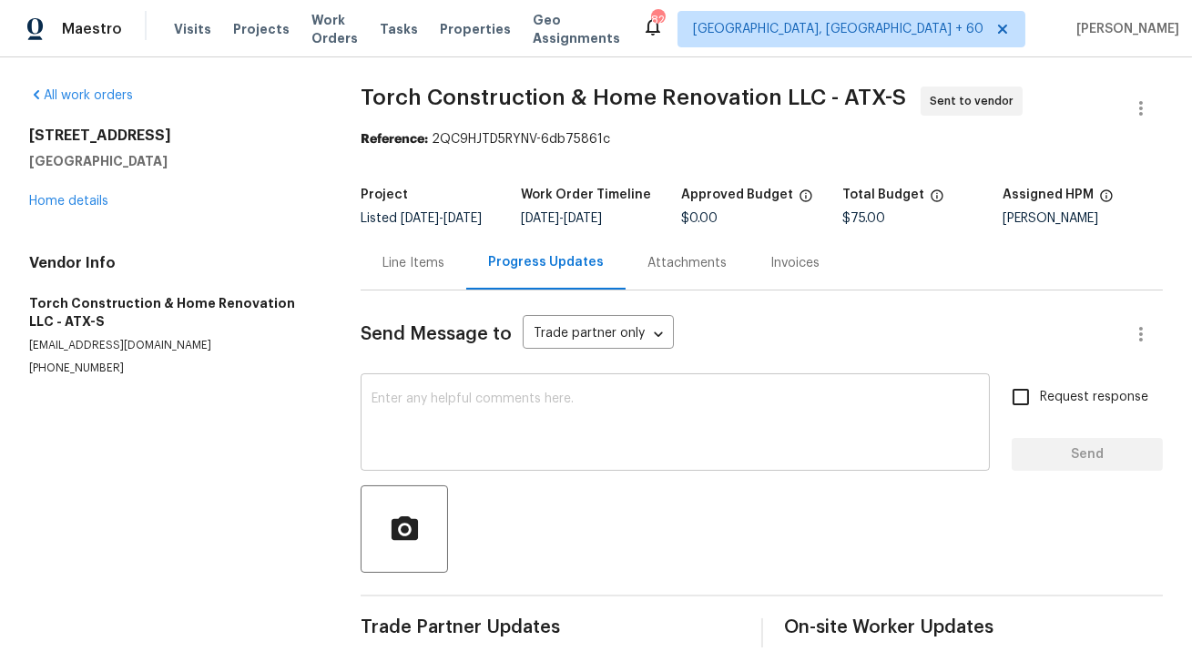
click at [450, 432] on textarea at bounding box center [675, 425] width 607 height 64
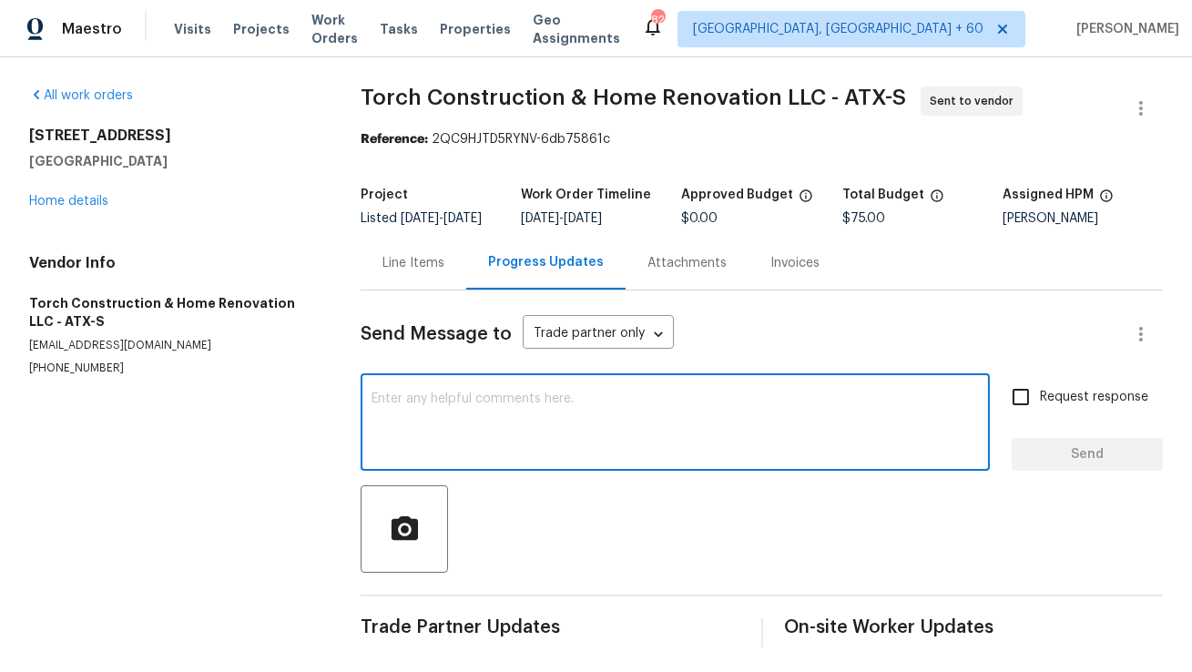
paste textarea "Hi, this is Anthony with Opendoor. I’m confirming you received the WO for the p…"
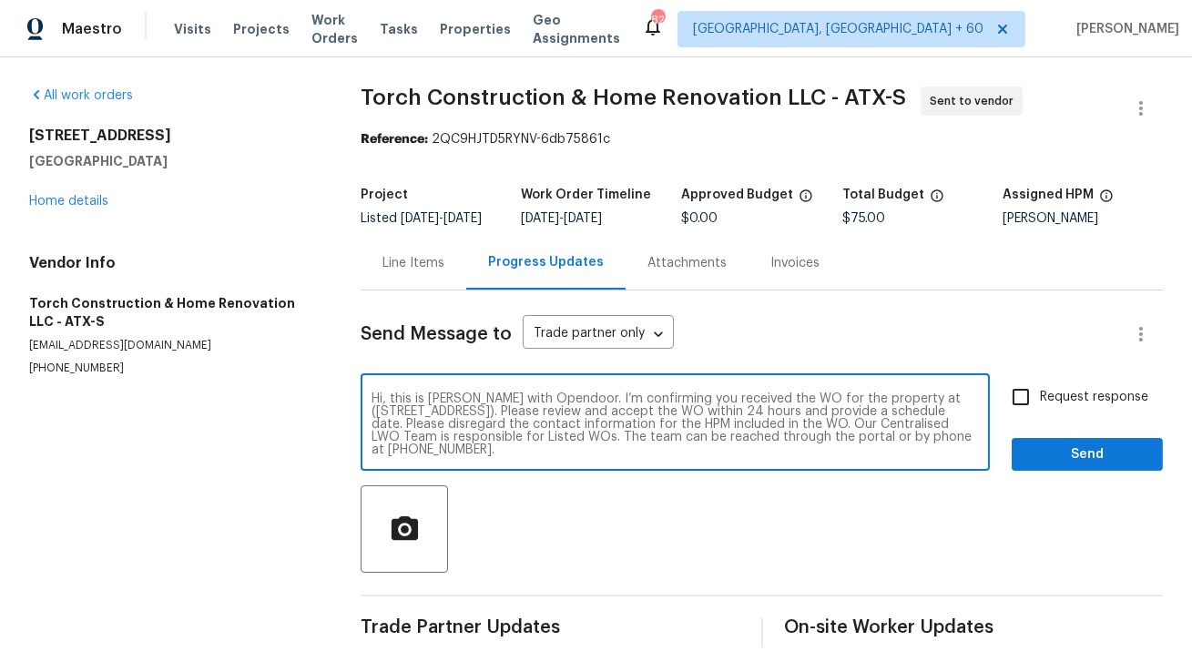
drag, startPoint x: 914, startPoint y: 397, endPoint x: 640, endPoint y: 407, distance: 273.4
click at [640, 407] on textarea "Hi, this is Anthony with Opendoor. I’m confirming you received the WO for the p…" at bounding box center [675, 425] width 607 height 64
paste textarea "275 Peppergrass Cv, Kyle, TX 78640"
type textarea "Hi, this is Anthony with Opendoor. I’m confirming you received the WO for the p…"
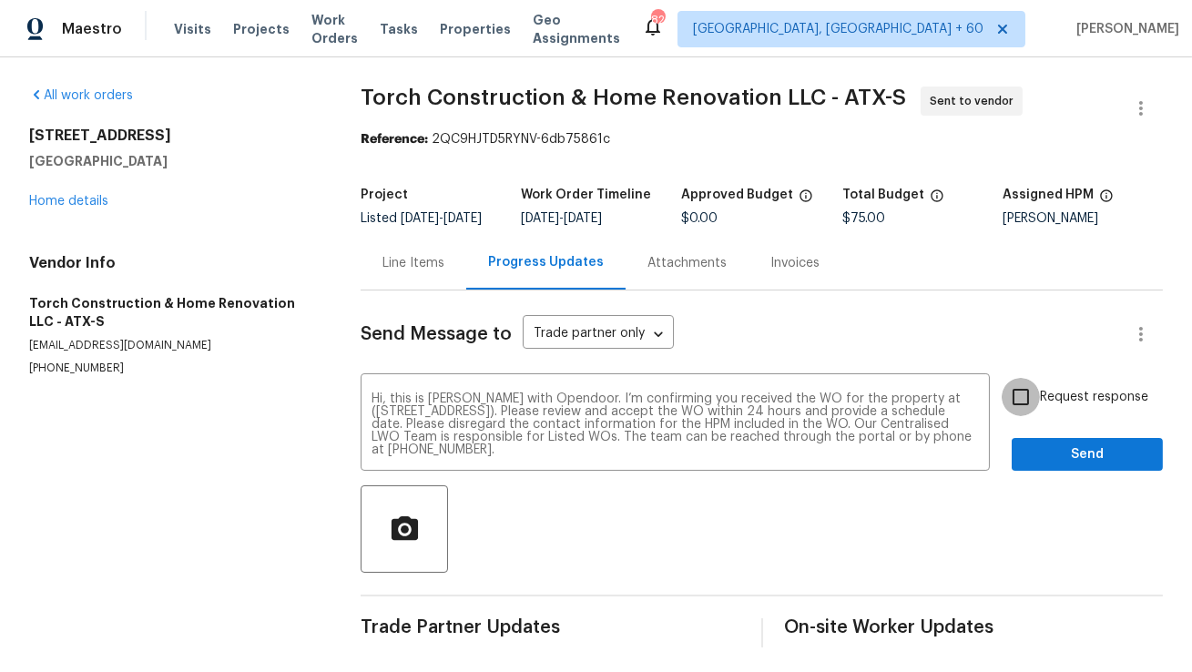
click at [1026, 401] on input "Request response" at bounding box center [1021, 397] width 38 height 38
checkbox input "true"
click at [1071, 464] on span "Send" at bounding box center [1087, 455] width 122 height 23
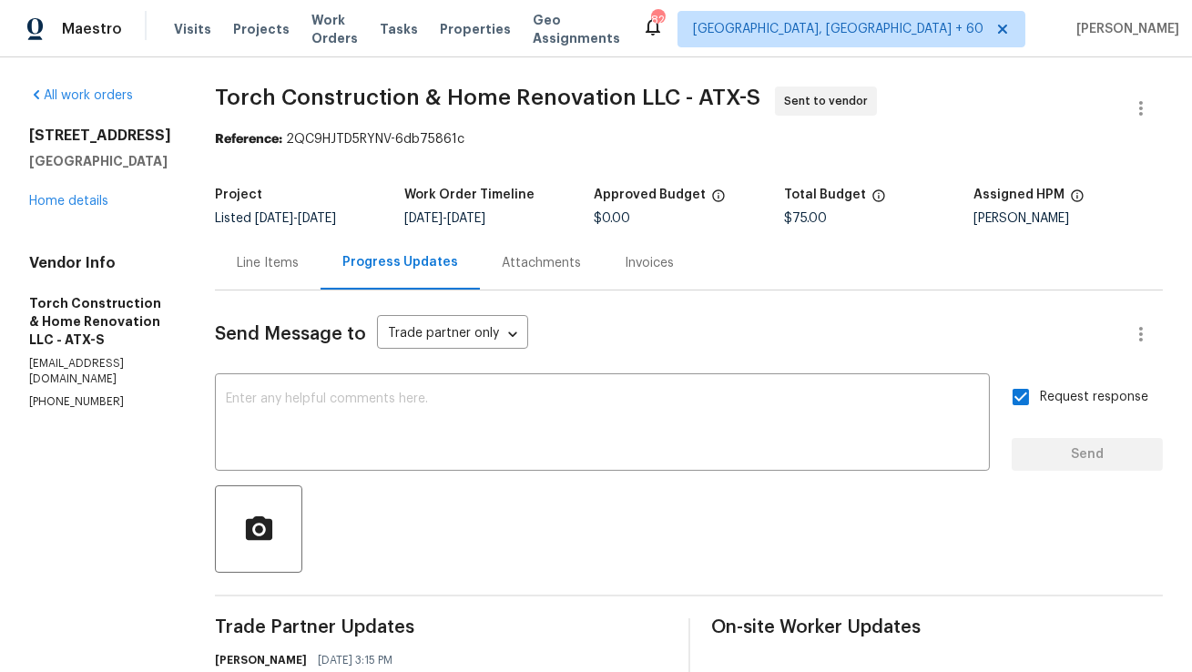
click at [282, 271] on div "Line Items" at bounding box center [268, 263] width 62 height 18
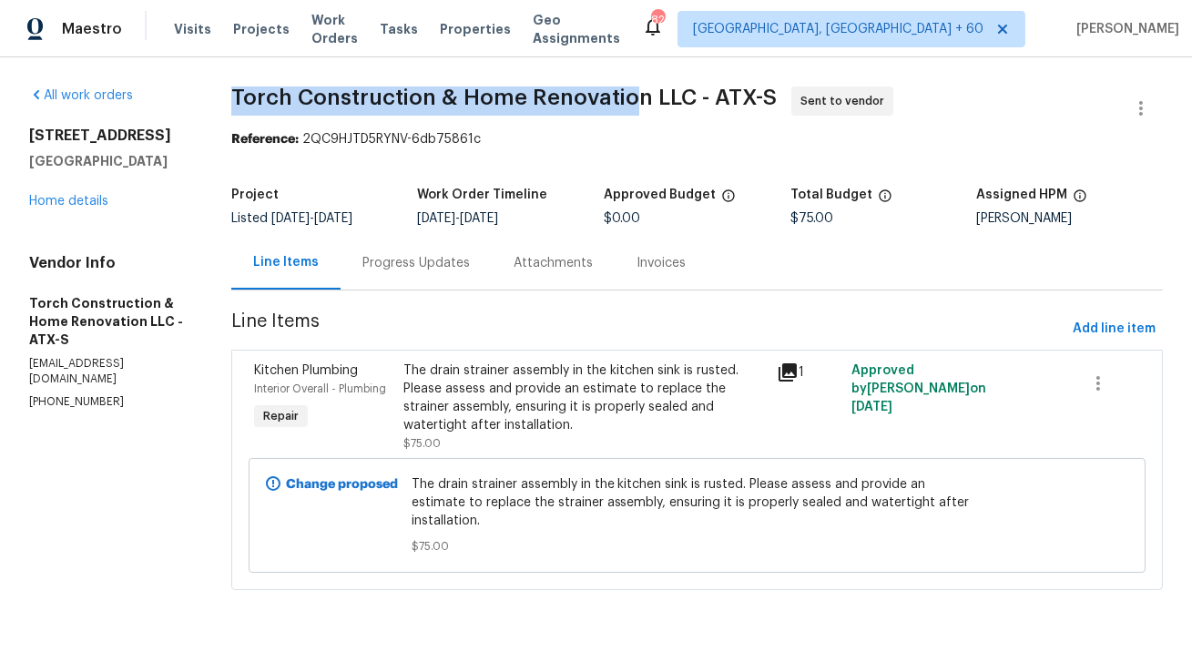
copy span "Torch Construction & Home Renovatio"
copy span "Torch Construction & Home Renovation"
drag, startPoint x: 239, startPoint y: 93, endPoint x: 649, endPoint y: 94, distance: 410.8
click at [649, 94] on span "Torch Construction & Home Renovation LLC - ATX-S" at bounding box center [504, 98] width 546 height 22
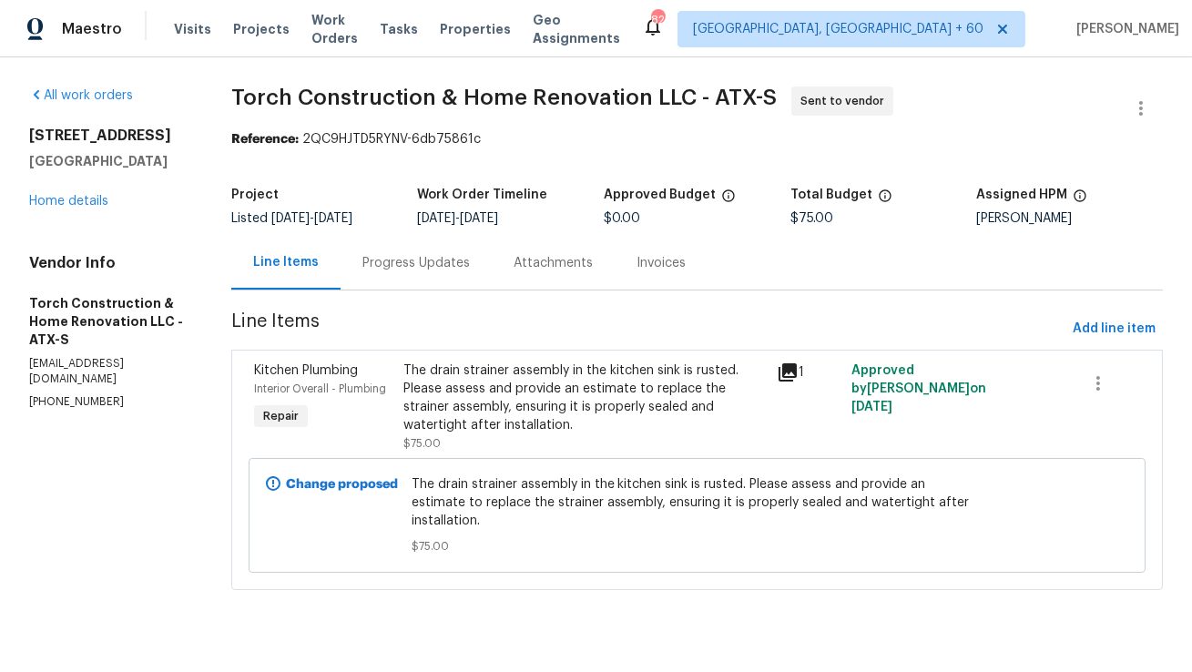
click at [436, 270] on div "Progress Updates" at bounding box center [415, 263] width 107 height 18
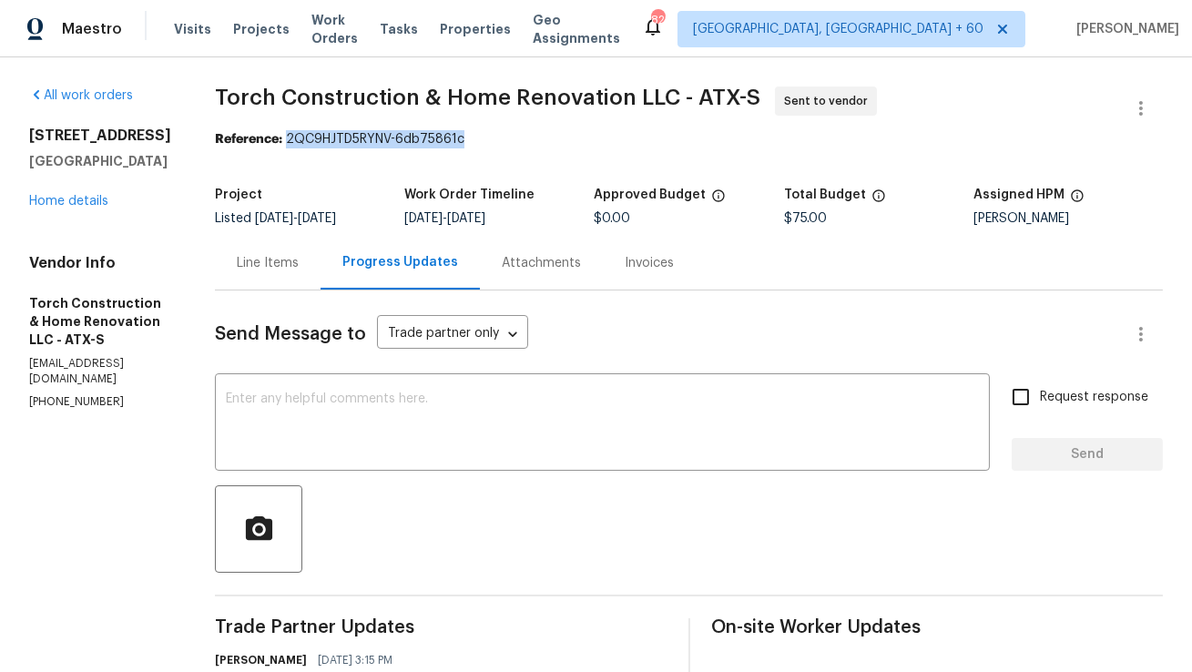
drag, startPoint x: 312, startPoint y: 135, endPoint x: 530, endPoint y: 136, distance: 217.7
click at [530, 136] on div "Reference: 2QC9HJTD5RYNV-6db75861c" at bounding box center [689, 139] width 948 height 18
copy div "2QC9HJTD5RYNV-6db75861c"
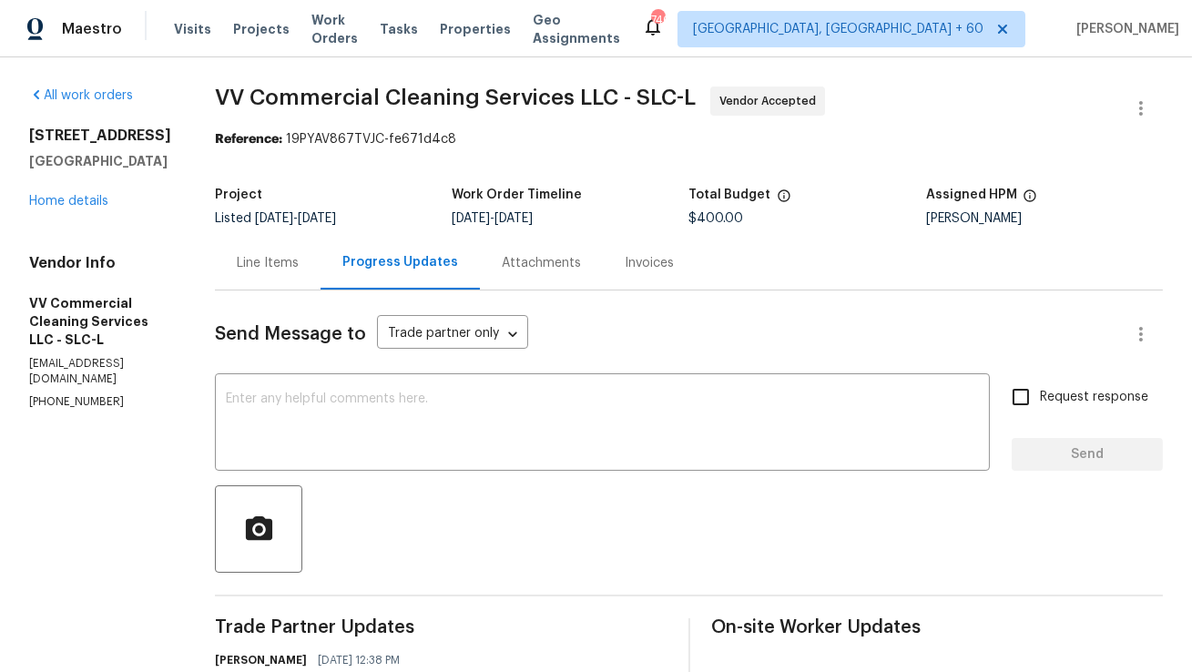
scroll to position [505, 0]
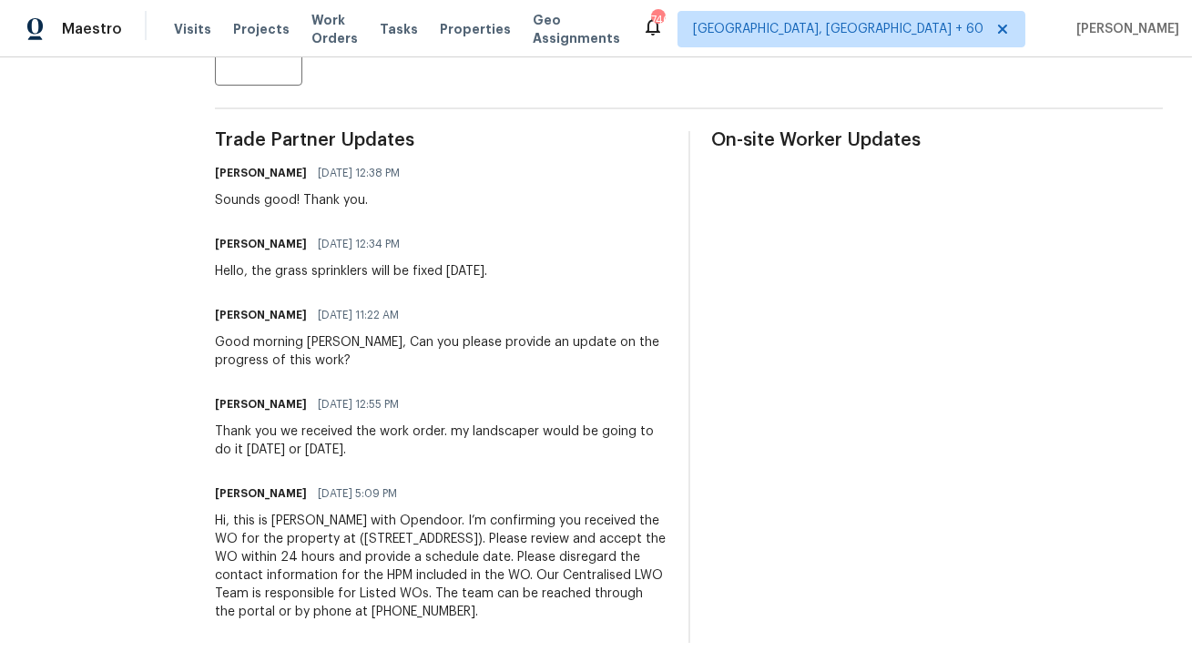
copy div "Hi, this is Anthony with Opendoor. I’m confirming you received the WO for the p…"
drag, startPoint x: 316, startPoint y: 612, endPoint x: 252, endPoint y: 499, distance: 129.7
click at [252, 512] on div "Hi, this is Anthony with Opendoor. I’m confirming you received the WO for the p…" at bounding box center [441, 566] width 452 height 109
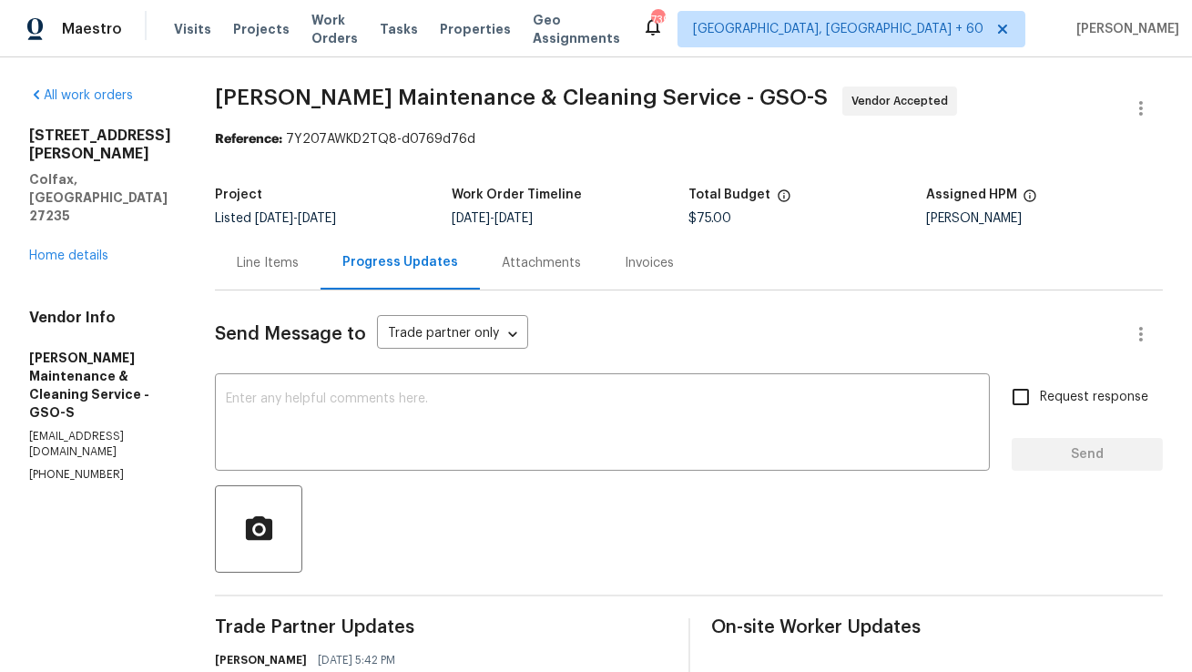
scroll to position [327, 0]
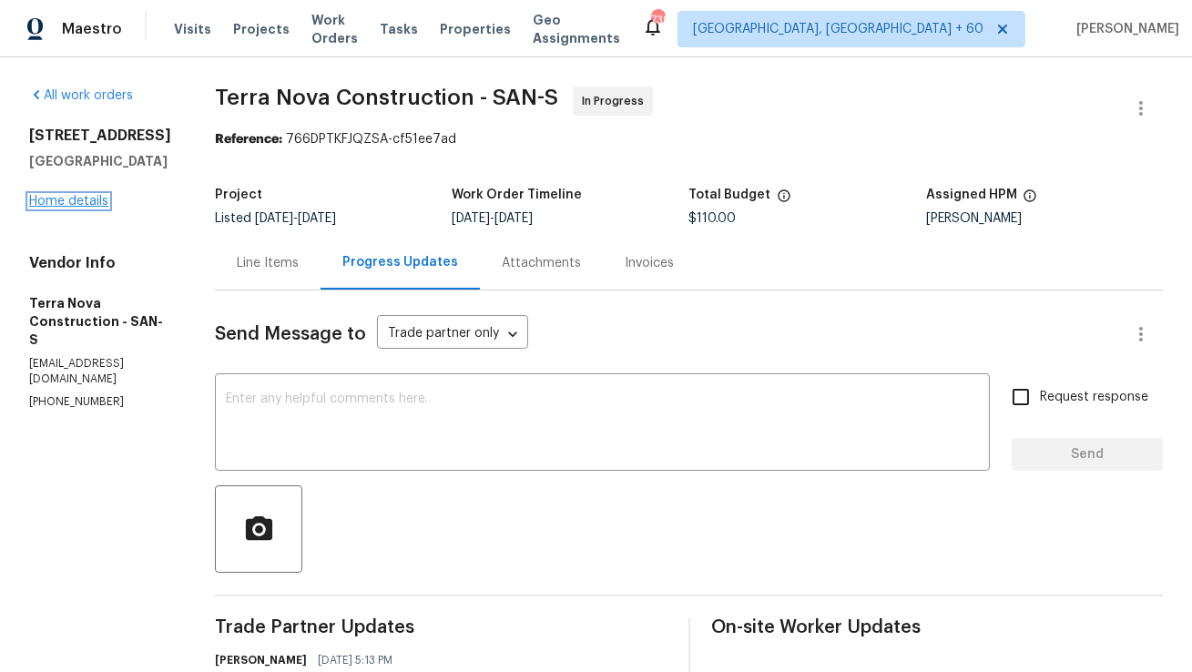
click at [101, 202] on link "Home details" at bounding box center [68, 201] width 79 height 13
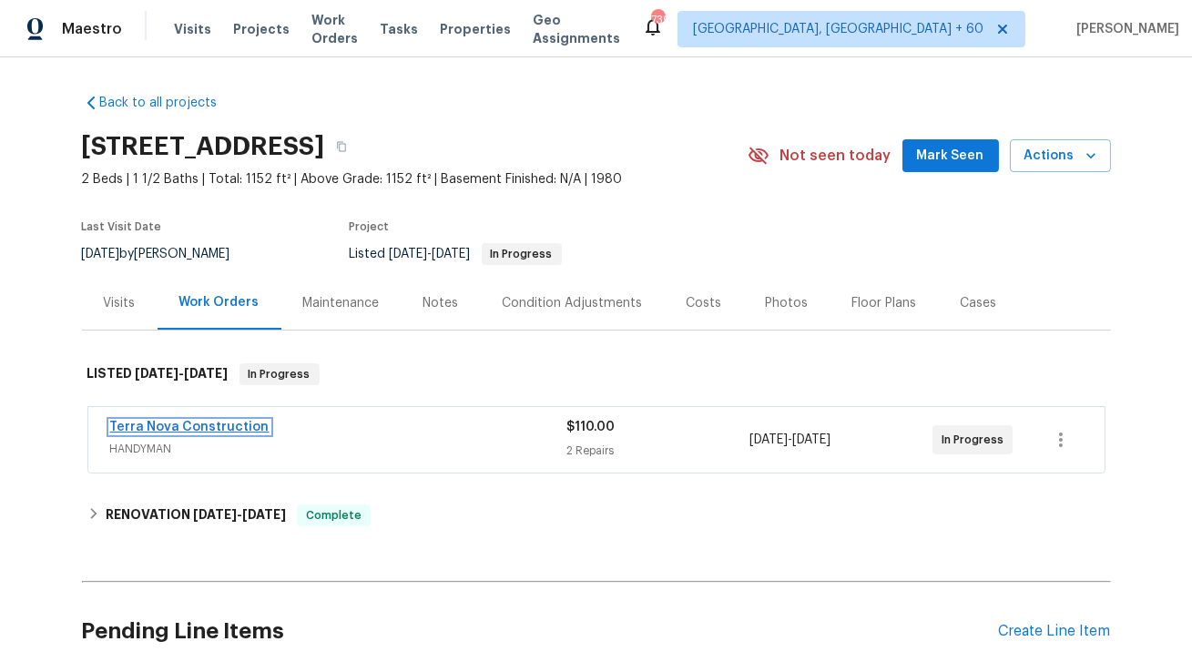
click at [199, 424] on link "Terra Nova Construction" at bounding box center [189, 427] width 159 height 13
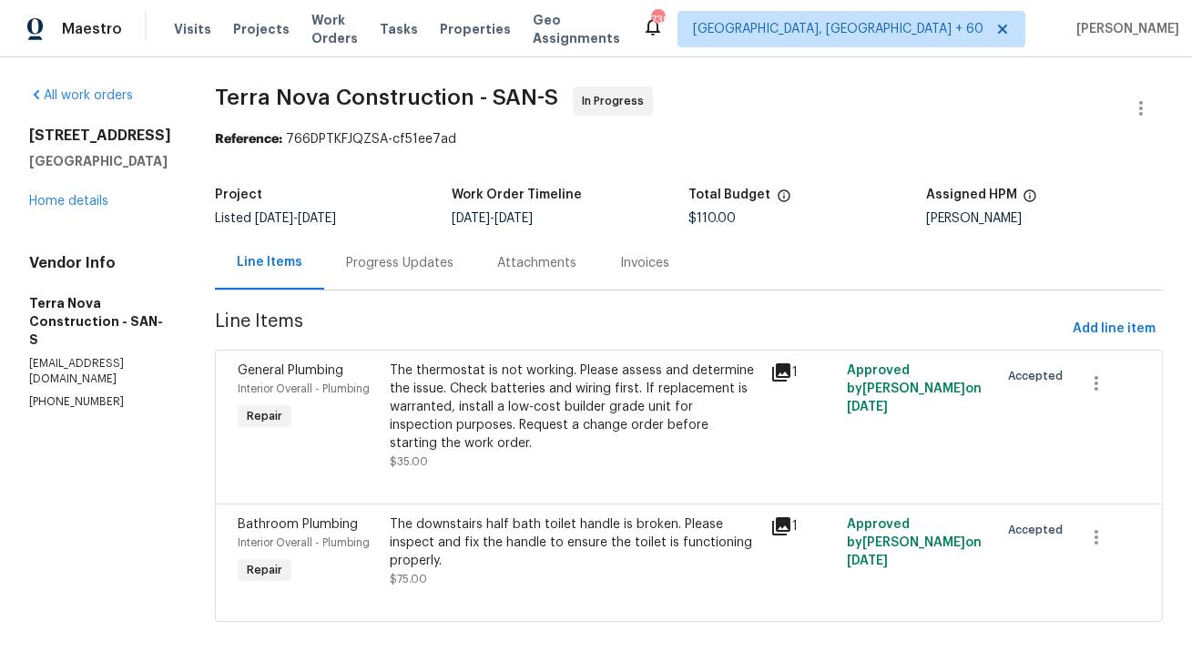
scroll to position [19, 0]
click at [432, 253] on div "Progress Updates" at bounding box center [399, 262] width 107 height 18
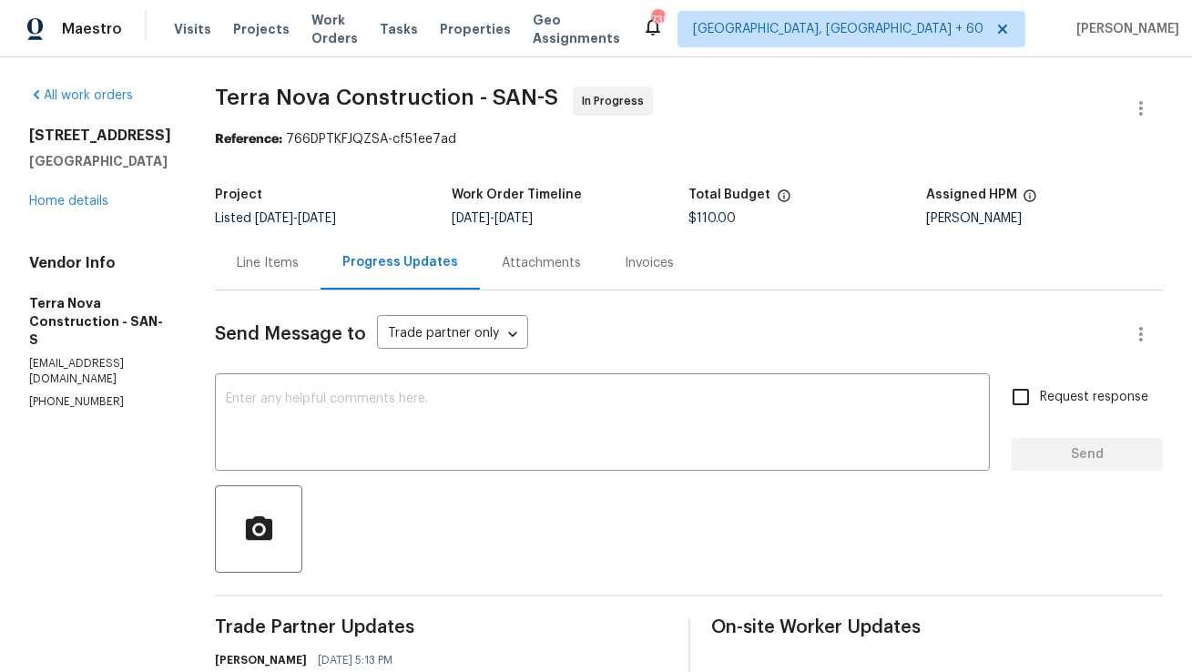
scroll to position [181, 0]
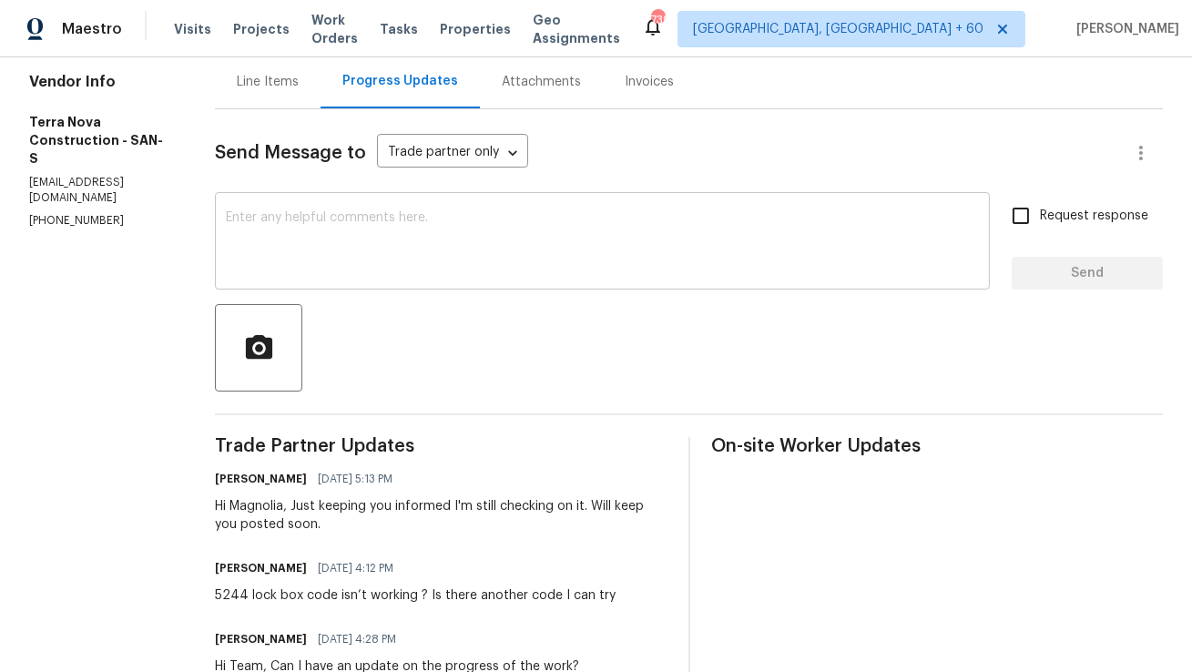
click at [505, 265] on textarea at bounding box center [602, 243] width 753 height 64
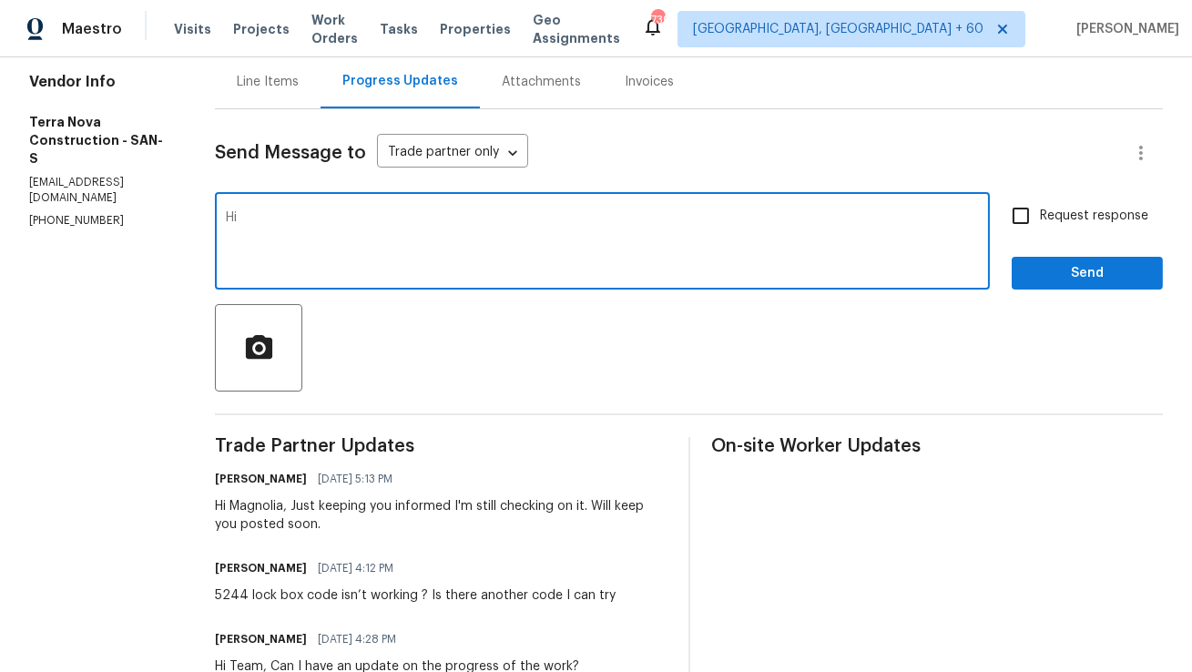
type textarea "H"
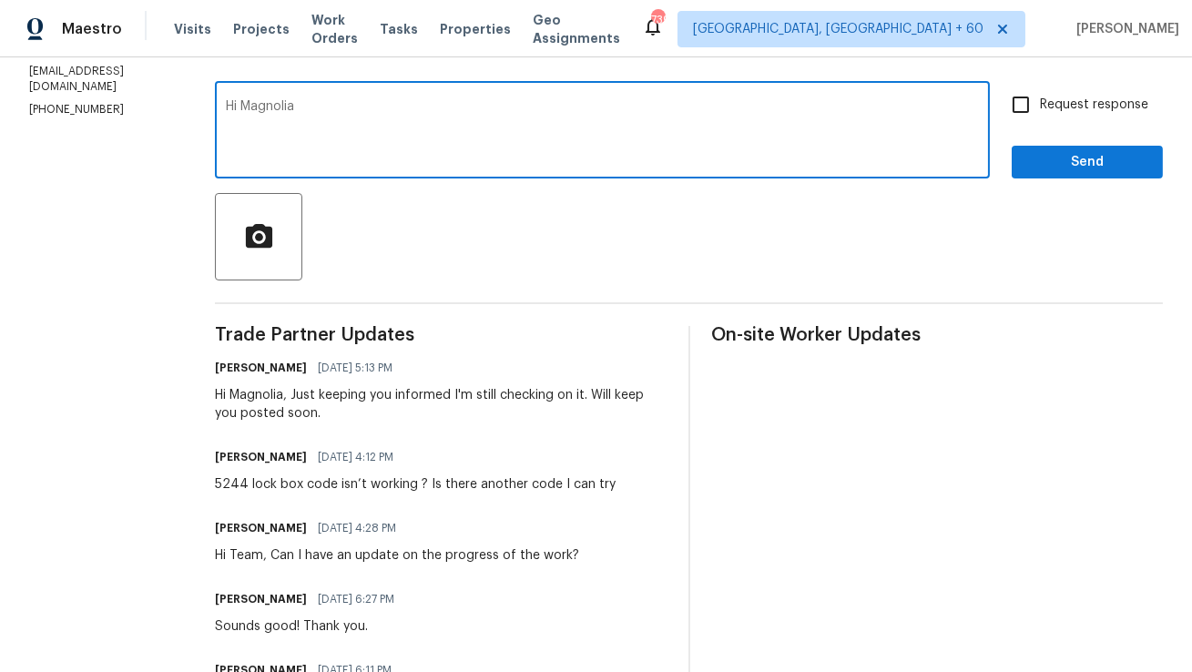
scroll to position [0, 0]
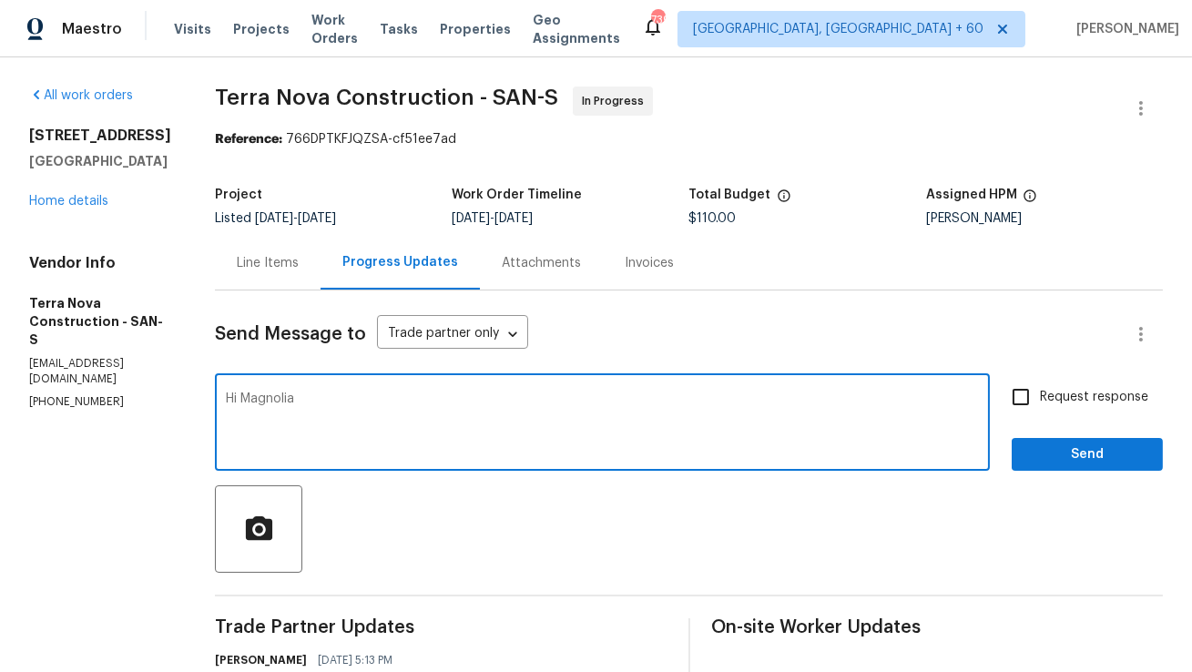
click at [468, 397] on textarea "Hi Magnolia" at bounding box center [602, 425] width 753 height 64
drag, startPoint x: 351, startPoint y: 395, endPoint x: 651, endPoint y: 414, distance: 301.2
click at [651, 414] on textarea "Hi Magnolia, I just received a response" at bounding box center [602, 425] width 753 height 64
paste textarea "5244"
click at [582, 397] on textarea "Hi Magnolia, It seems the lockbox code is the same 5244" at bounding box center [602, 425] width 753 height 64
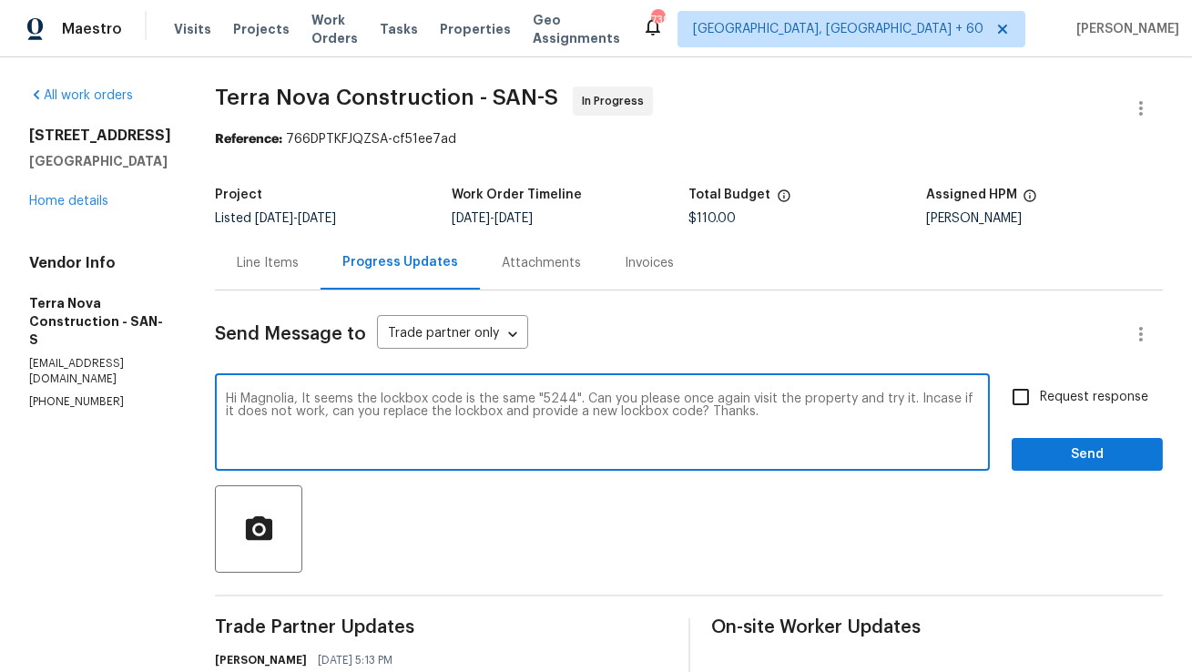
click at [801, 411] on textarea "Hi Magnolia, It seems the lockbox code is the same "5244". Can you please once …" at bounding box center [602, 425] width 753 height 64
click at [440, 413] on textarea "Hi Magnolia, It seems the lockbox code is the same "5244". Can you please once …" at bounding box center [602, 425] width 753 height 64
click at [483, 410] on textarea "Hi Magnolia, It seems the lockbox code is the same "5244". Can you please once …" at bounding box center [602, 425] width 753 height 64
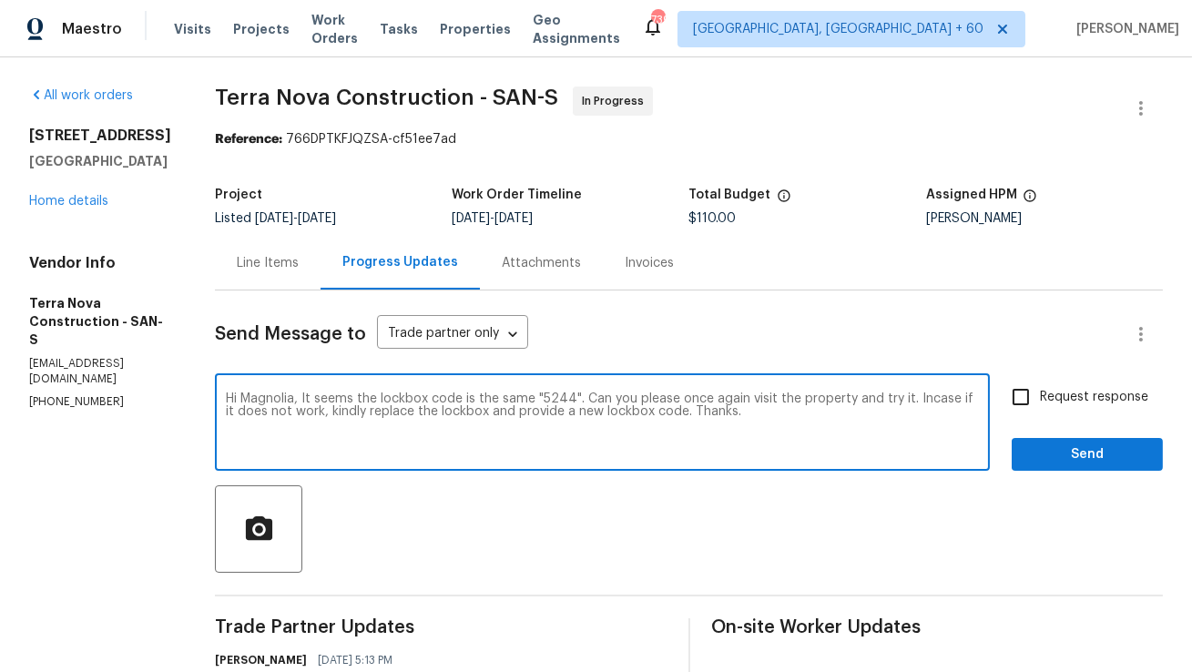
drag, startPoint x: 857, startPoint y: 416, endPoint x: 247, endPoint y: 387, distance: 610.9
paste textarea "It appears that the lockbox code remains the same: "5244." Could you please rev…"
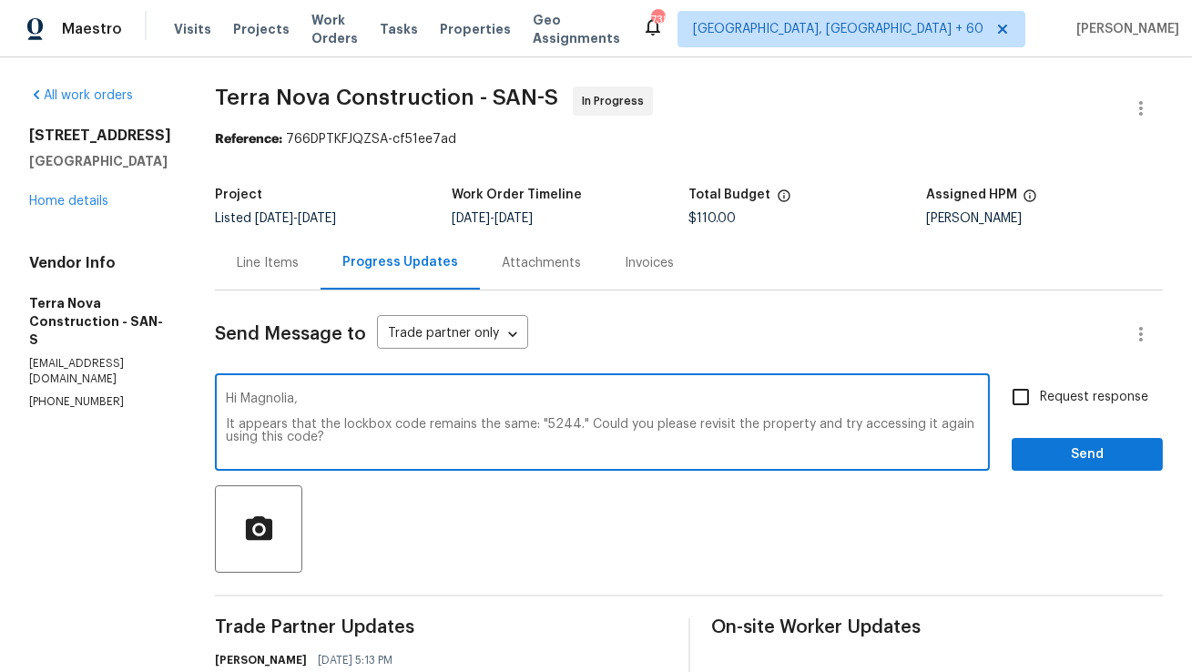
click at [352, 411] on textarea "Hi Magnolia, It appears that the lockbox code remains the same: "5244." Could y…" at bounding box center [602, 425] width 753 height 64
type textarea "Hi Magnolia, It appears that the lockbox code remains the same: "5244." Could y…"
click at [1024, 392] on input "Request response" at bounding box center [1021, 397] width 38 height 38
checkbox input "true"
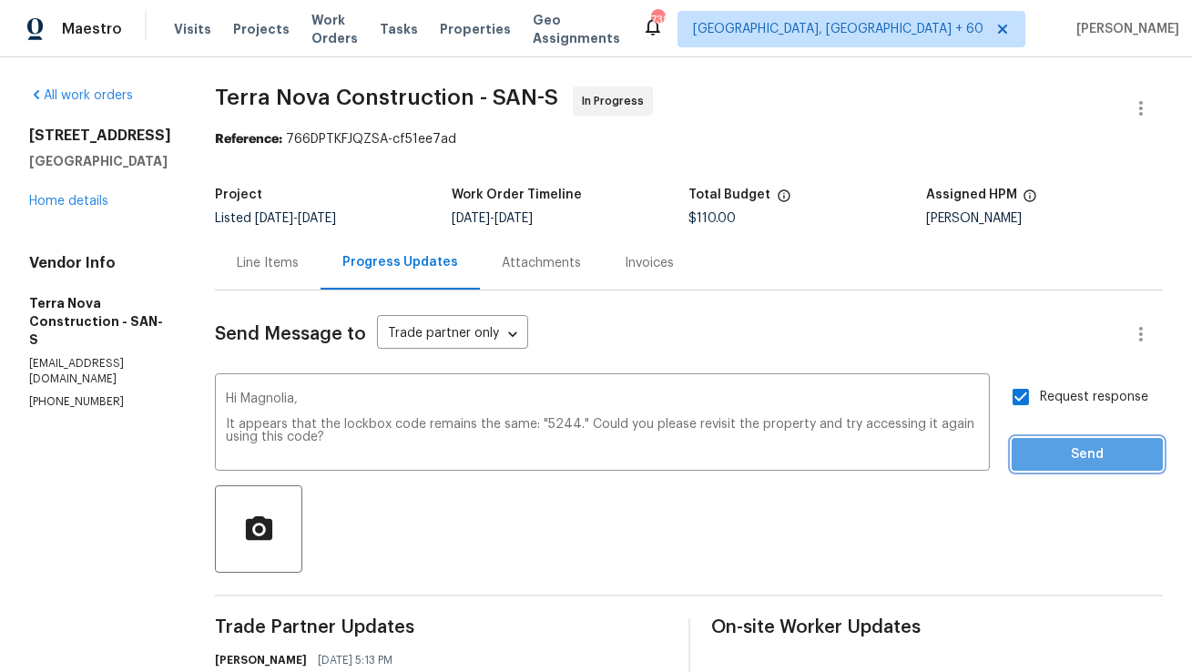
click at [1100, 462] on span "Send" at bounding box center [1087, 455] width 122 height 23
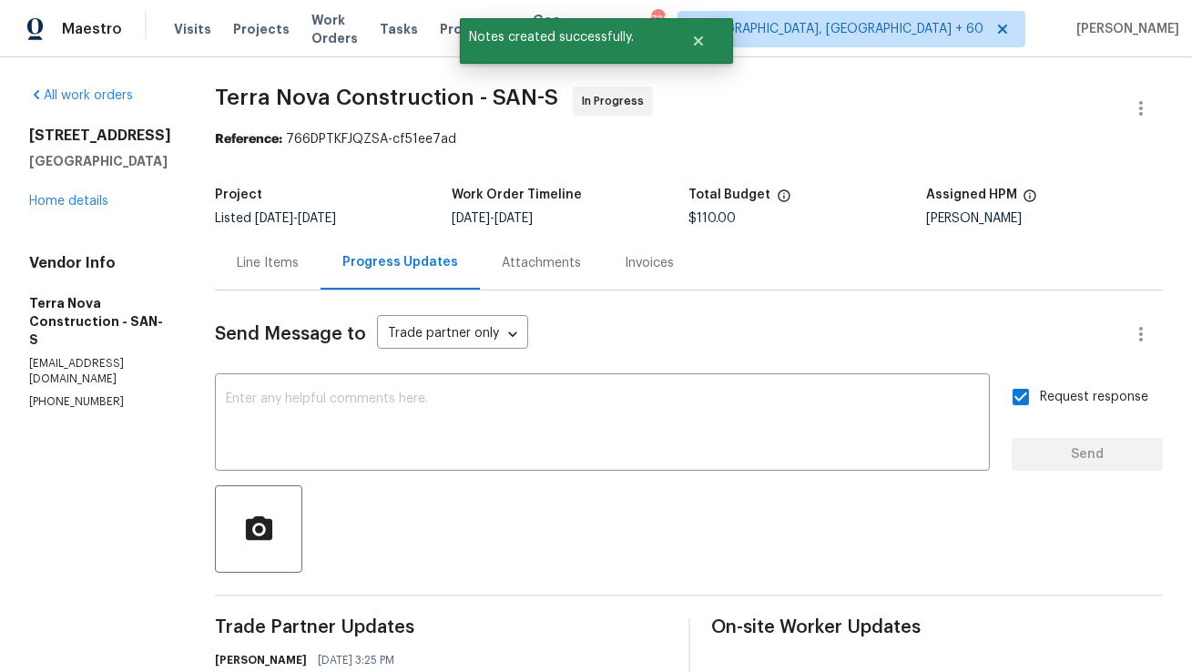
click at [299, 268] on div "Line Items" at bounding box center [268, 263] width 62 height 18
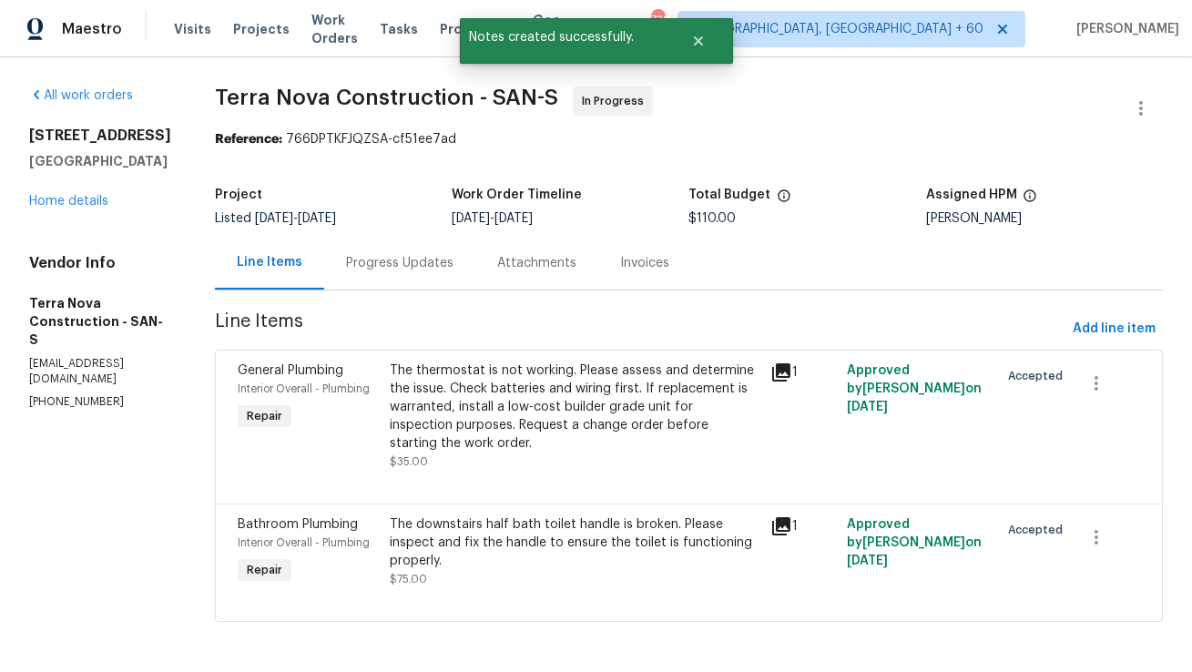
click at [449, 266] on div "Progress Updates" at bounding box center [399, 263] width 107 height 18
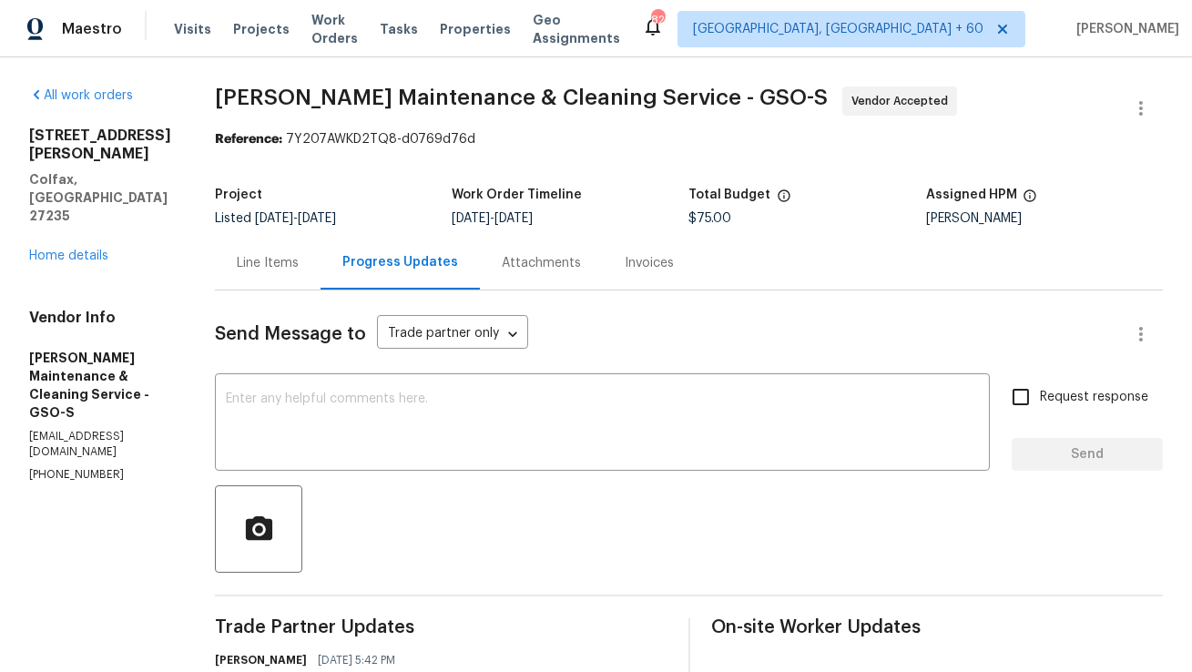
click at [274, 274] on div "Line Items" at bounding box center [268, 263] width 106 height 54
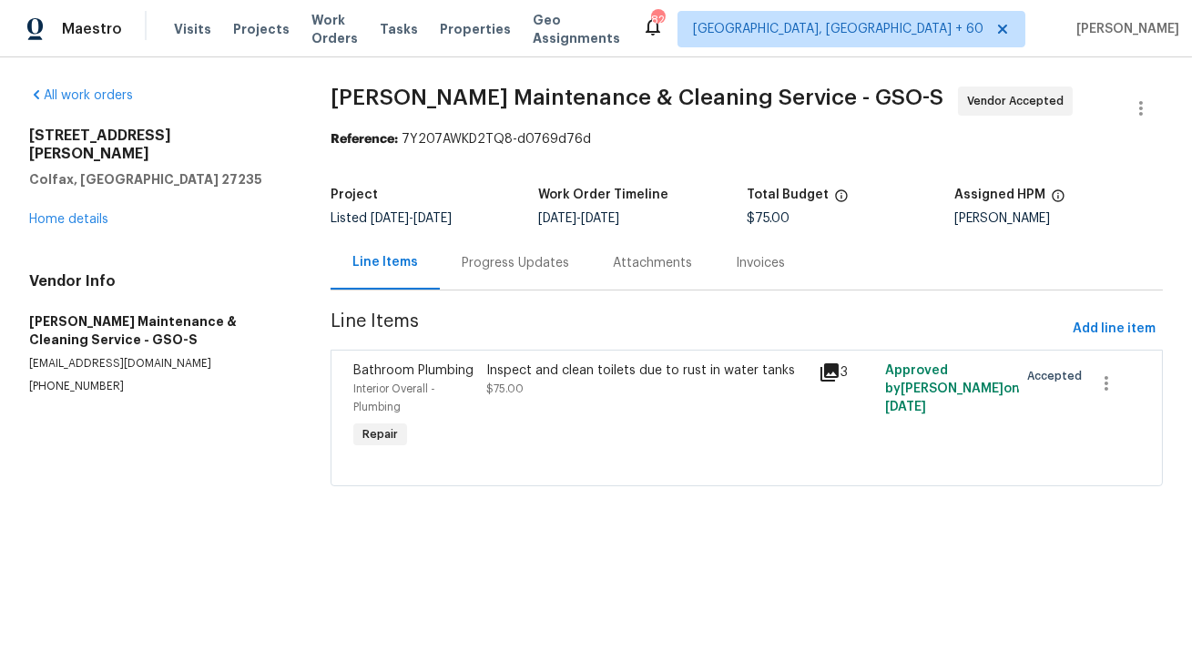
click at [504, 260] on div "Progress Updates" at bounding box center [515, 263] width 107 height 18
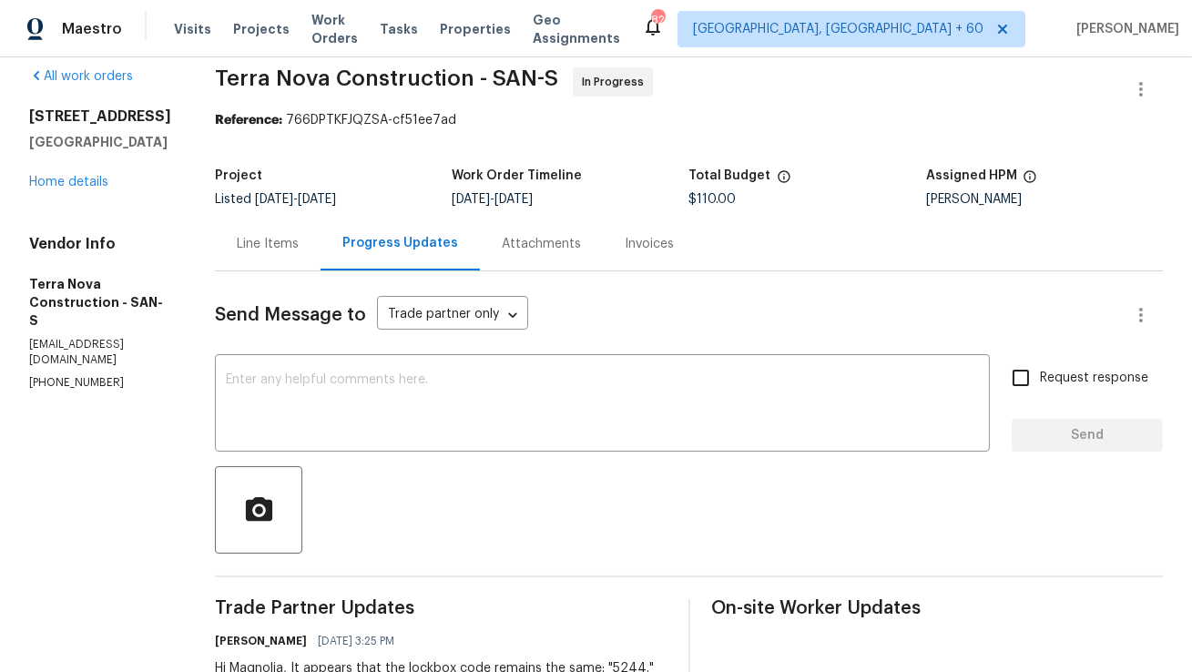
scroll to position [36, 0]
